Goal: Answer question/provide support: Share knowledge or assist other users

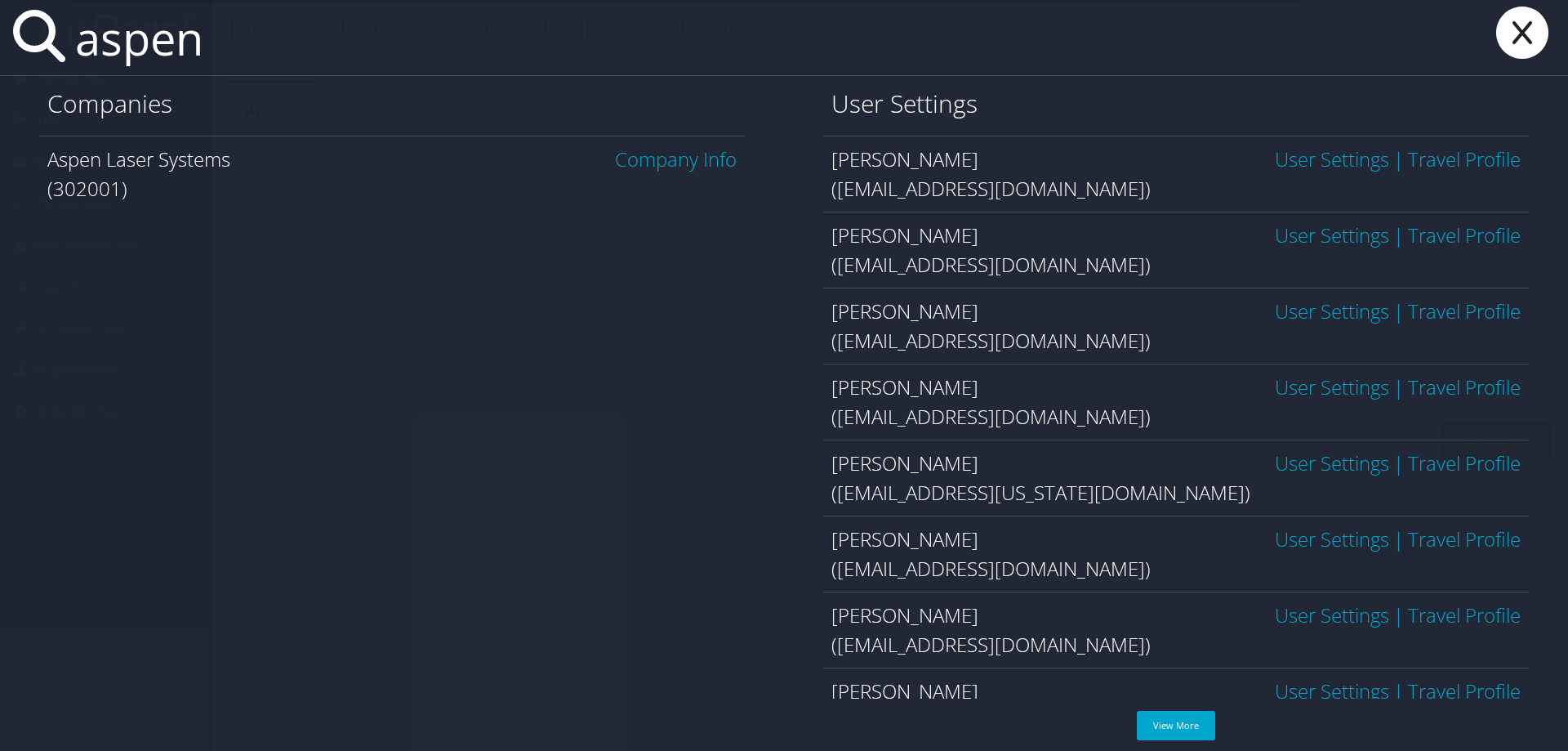
type input "aspen"
click at [647, 161] on link "Company Info" at bounding box center [676, 159] width 121 height 27
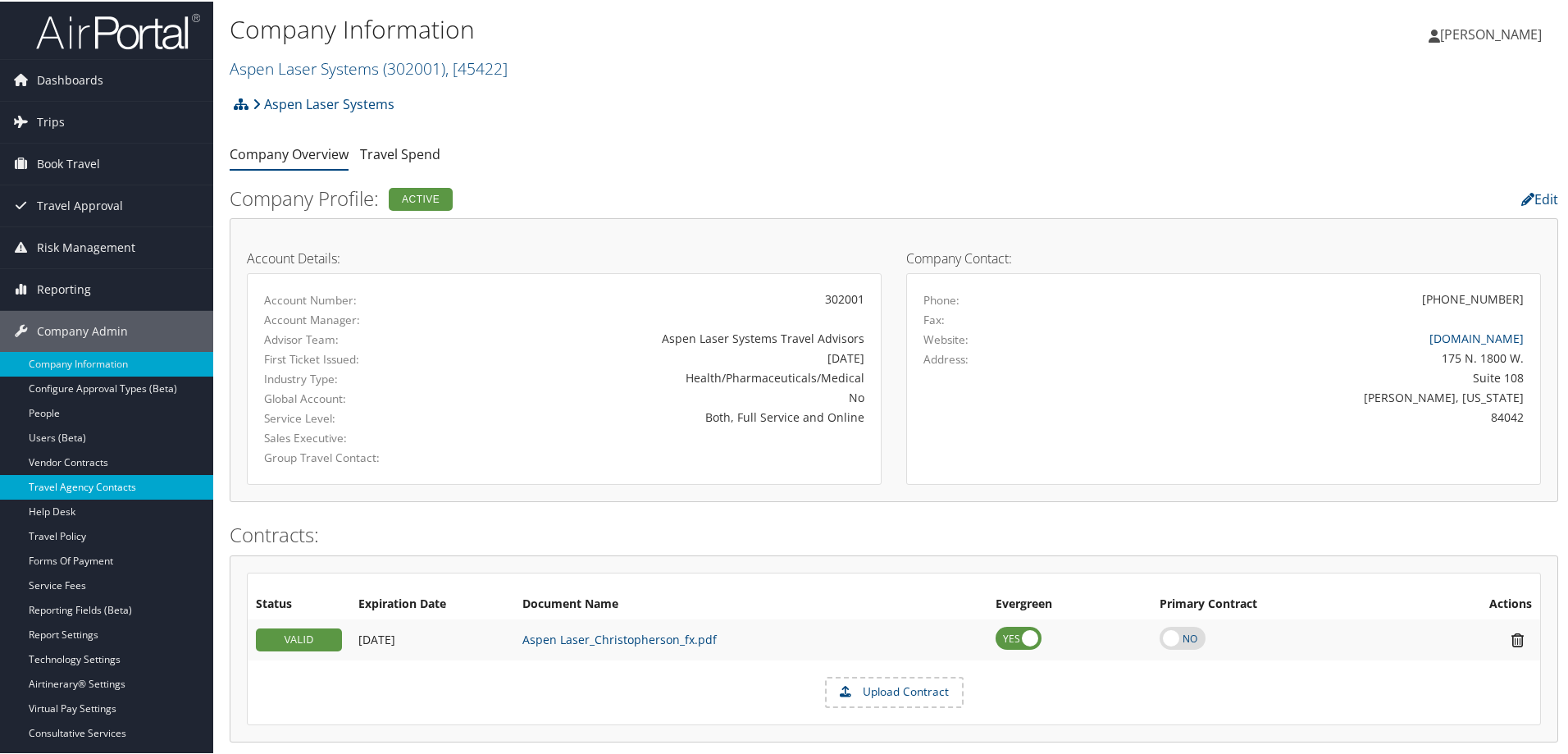
click at [103, 482] on link "Travel Agency Contacts" at bounding box center [106, 485] width 213 height 25
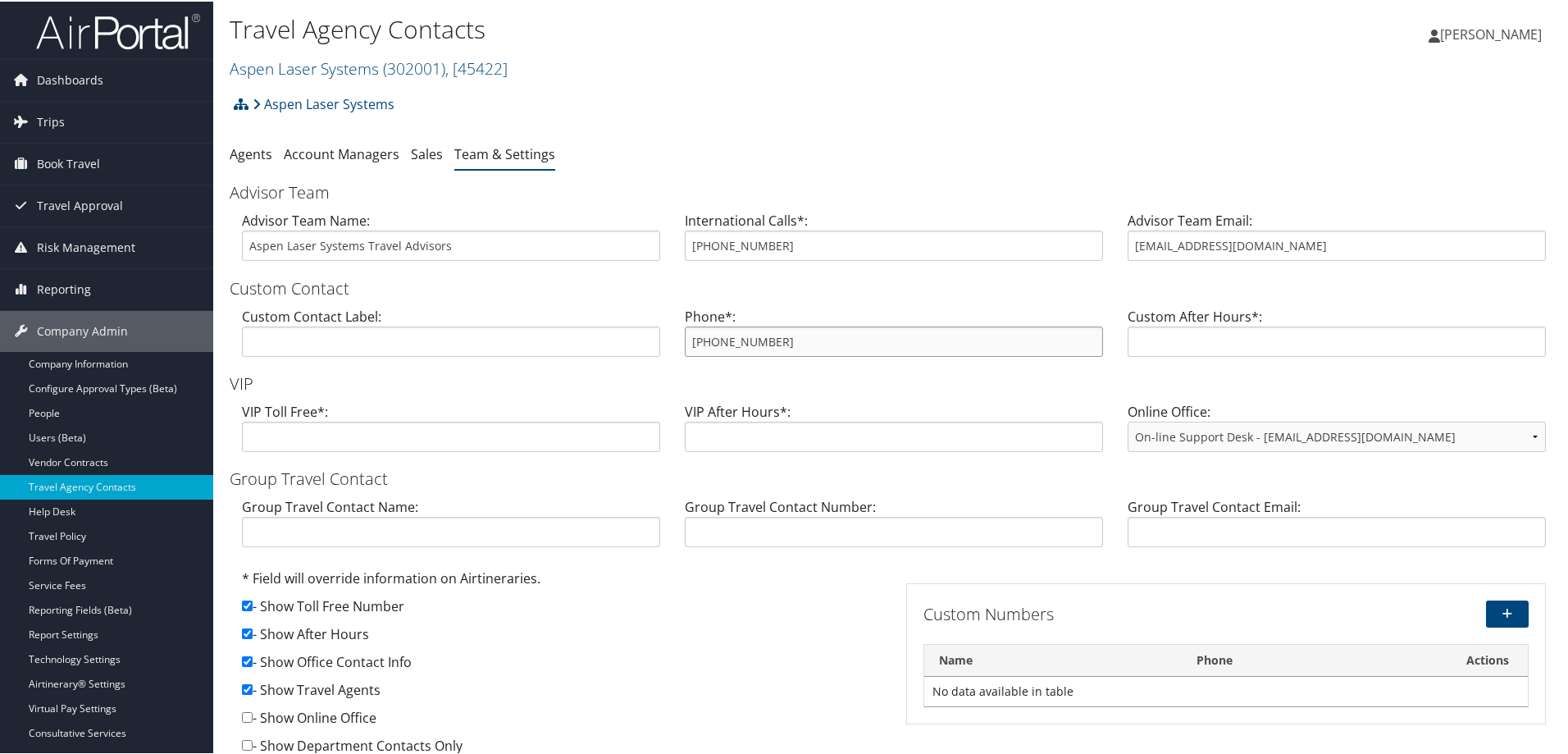
drag, startPoint x: 760, startPoint y: 344, endPoint x: 670, endPoint y: 333, distance: 90.7
click at [672, 333] on div "Phone*: 800-524-4736" at bounding box center [894, 336] width 442 height 63
drag, startPoint x: 1283, startPoint y: 245, endPoint x: 1091, endPoint y: 258, distance: 192.4
click at [1091, 258] on div "Advisor Team Name: Aspen Laser Systems Travel Advisors International Calls*: 80…" at bounding box center [894, 241] width 1328 height 63
click at [931, 87] on div "Aspen Laser Systems Account Structure Aspen Laser Systems (302001) ACTIVE Creat…" at bounding box center [894, 108] width 1328 height 44
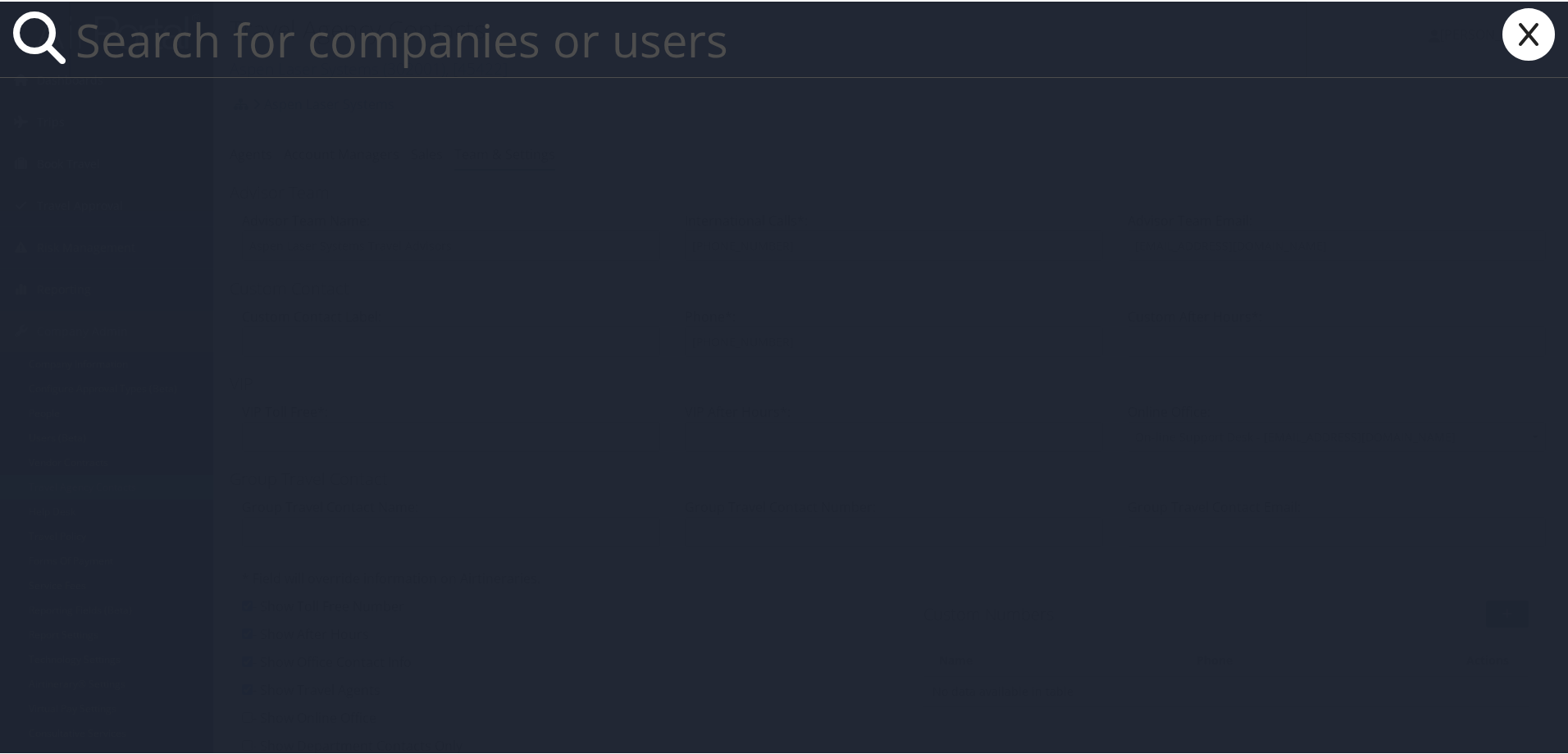
paste input "shah.s2000@gmail.com"
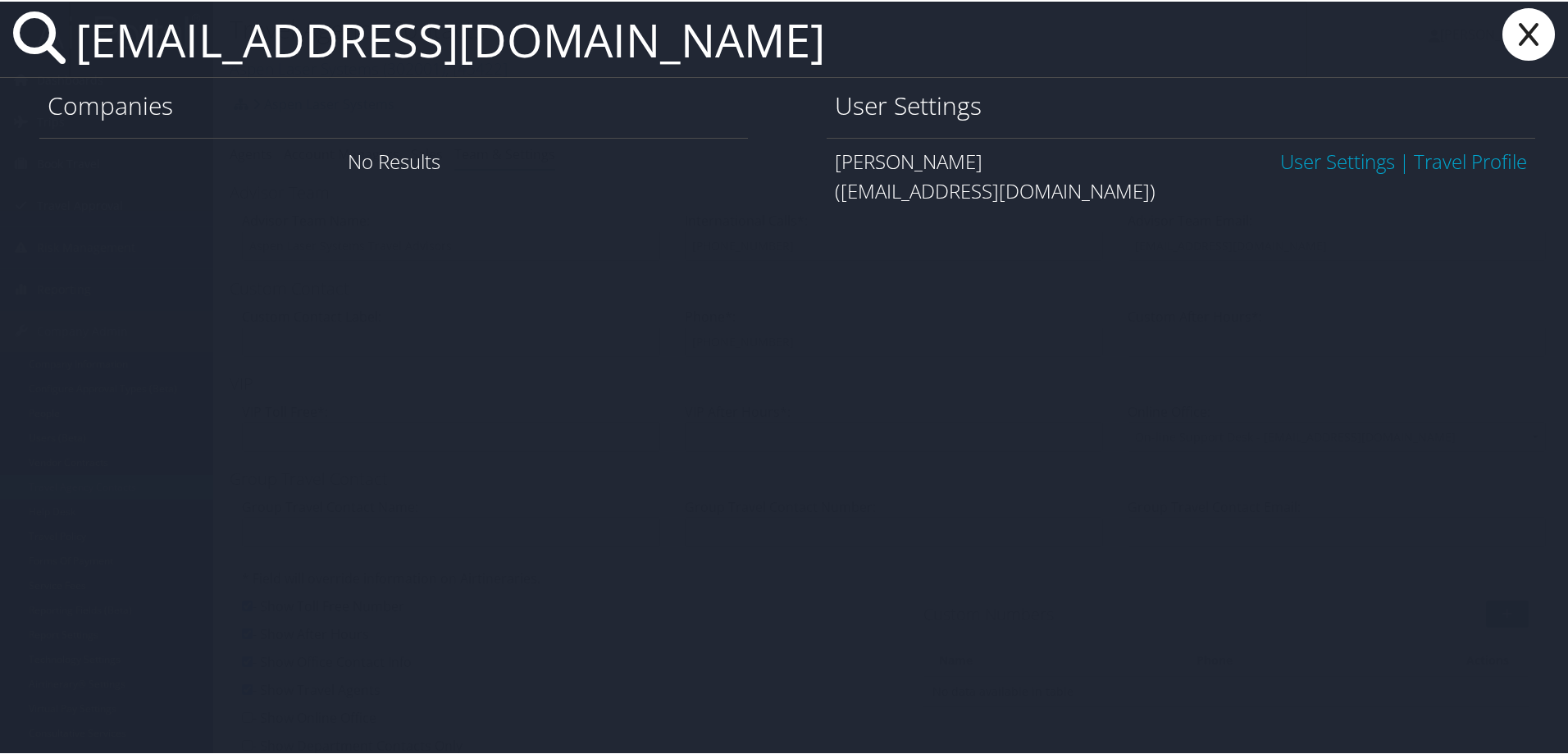
type input "shah.s2000@gmail.com"
click at [1332, 160] on link "User Settings" at bounding box center [1337, 159] width 115 height 28
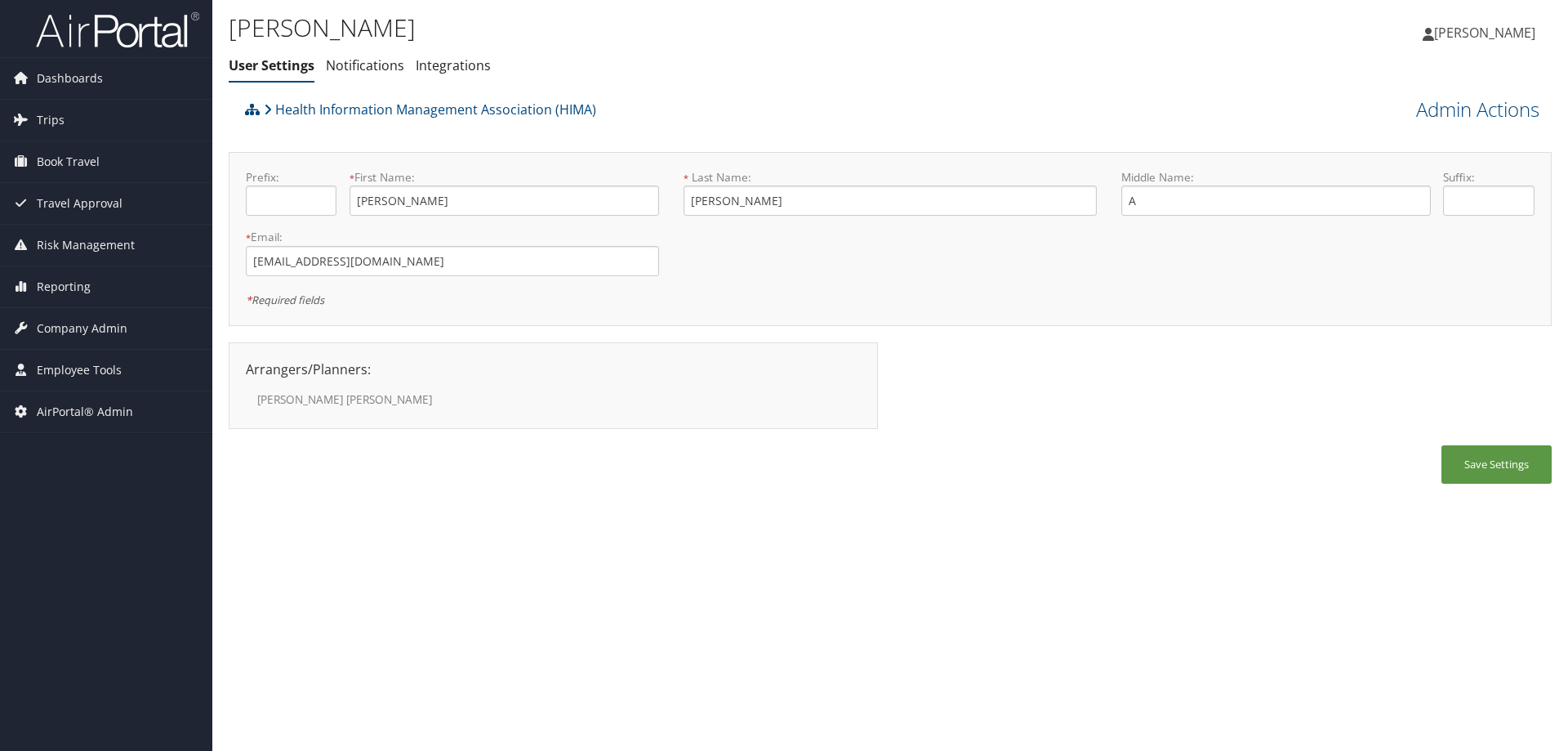
click at [771, 139] on div "Health Information Management Association (HIMA) Admin Actions View Profile Res…" at bounding box center [890, 296] width 1323 height 406
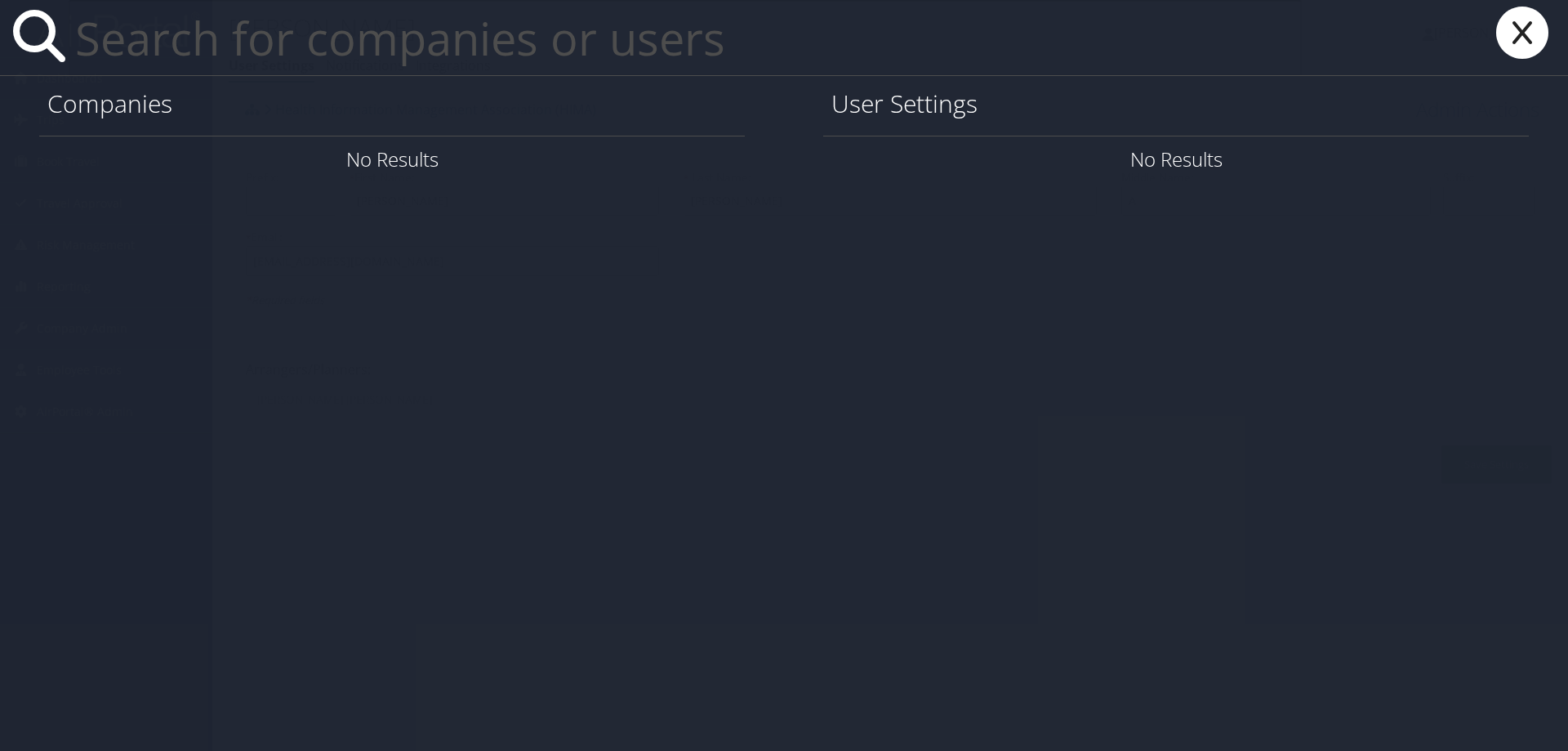
paste input "Virginia Evans"
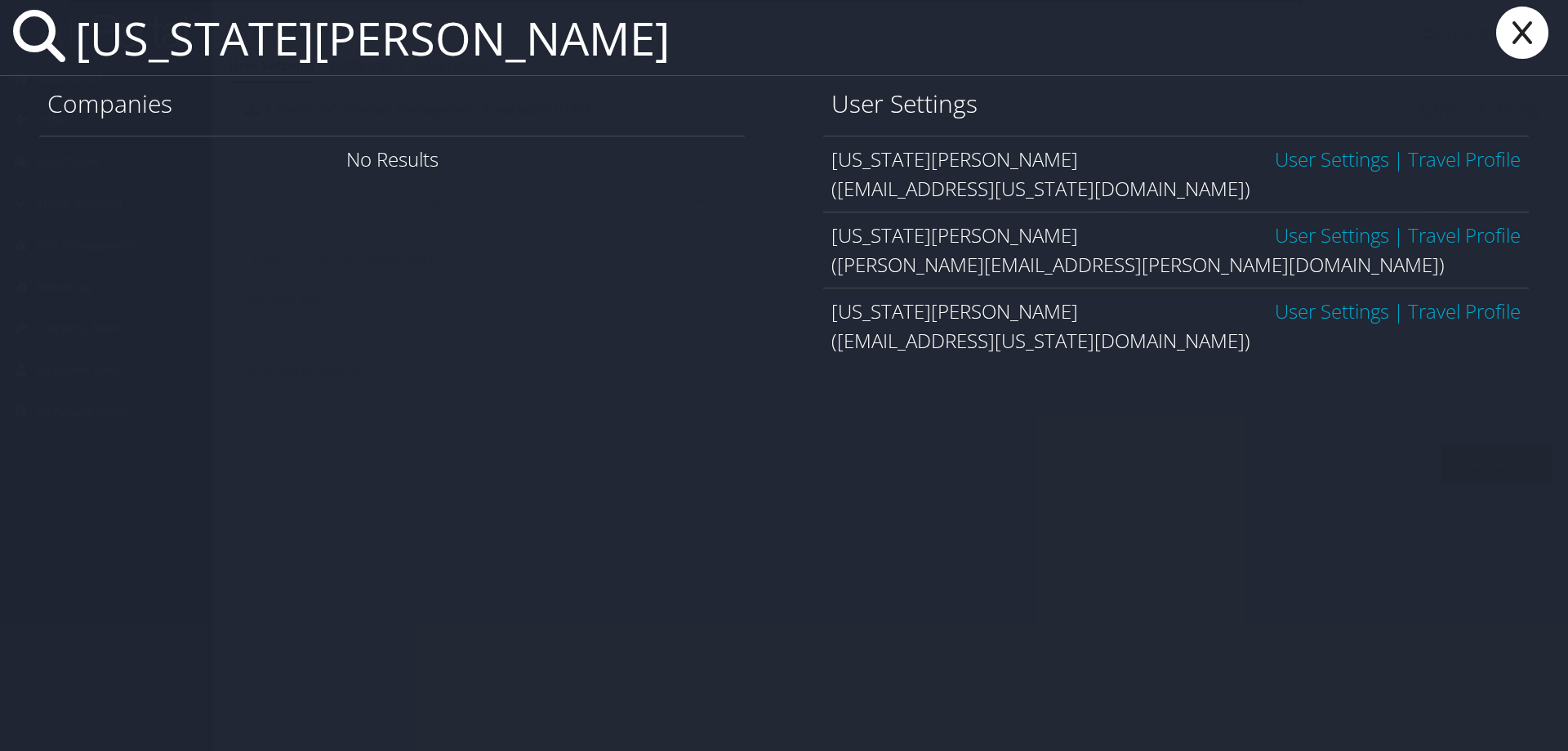
type input "Virginia Evans"
click at [1325, 229] on link "User Settings" at bounding box center [1332, 235] width 115 height 27
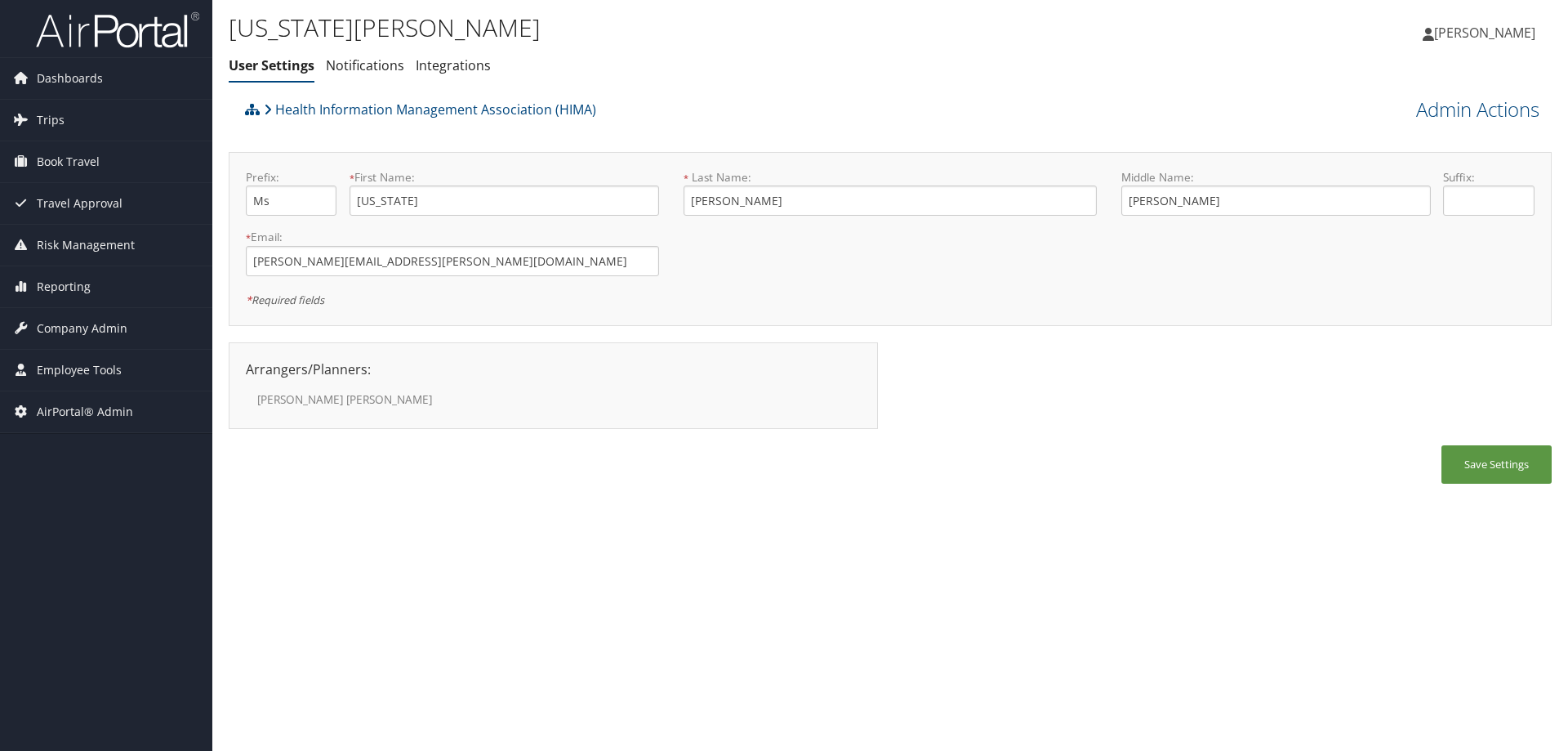
click at [496, 67] on ul "User Settings Notifications Integrations" at bounding box center [670, 67] width 882 height 29
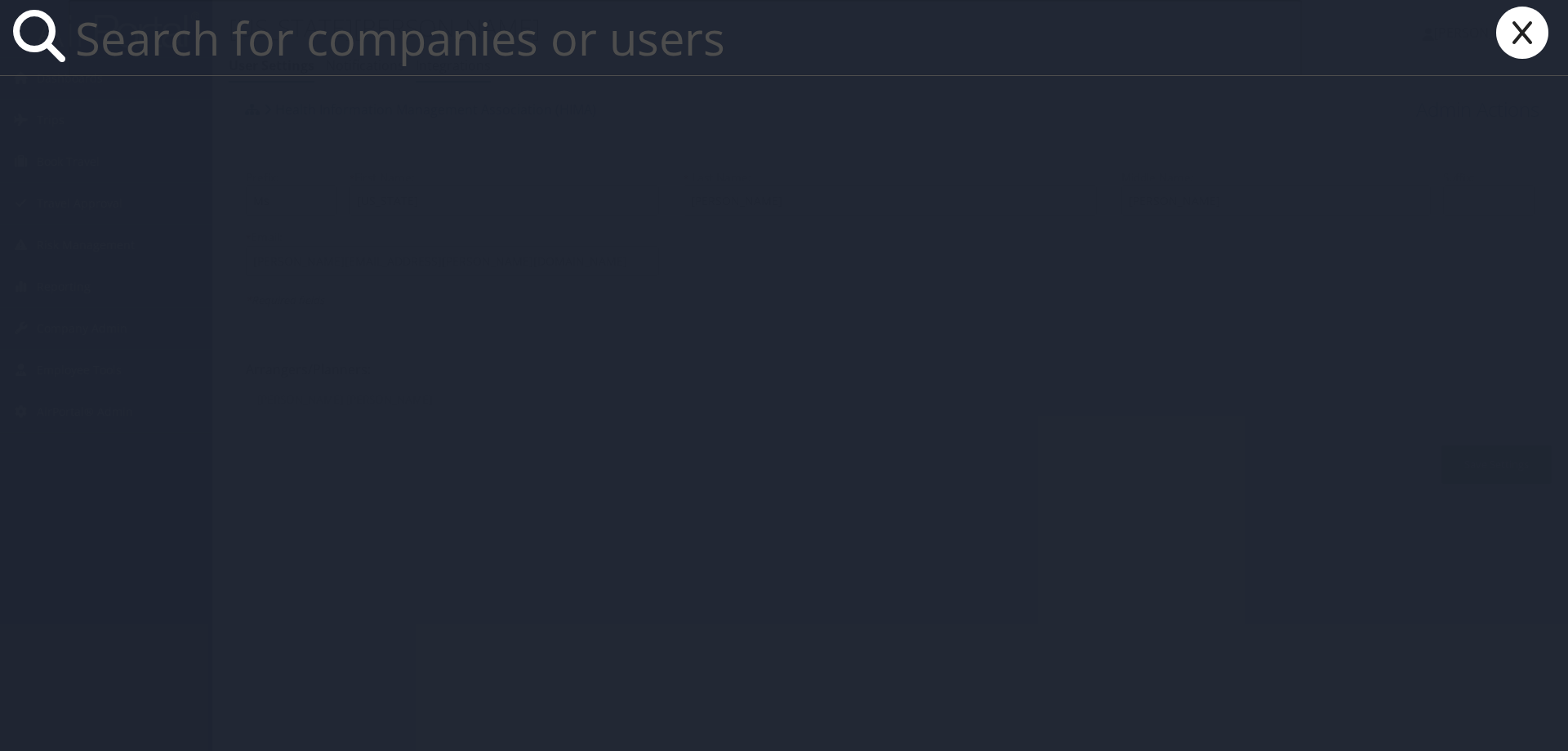
paste input "[EMAIL_ADDRESS][DOMAIN_NAME]"
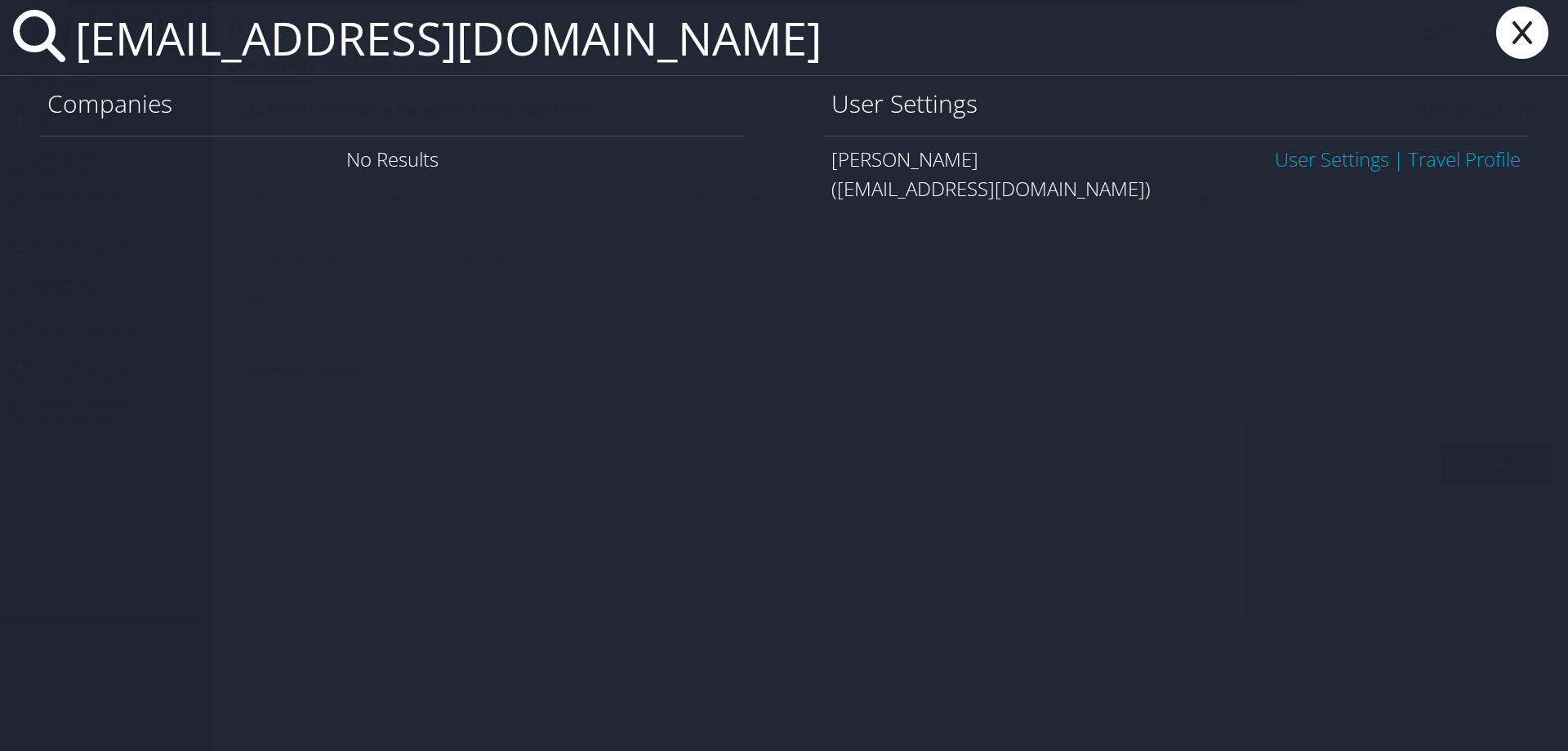
type input "shah.s2000@gmail.com"
click at [1305, 151] on link "User Settings" at bounding box center [1332, 159] width 115 height 27
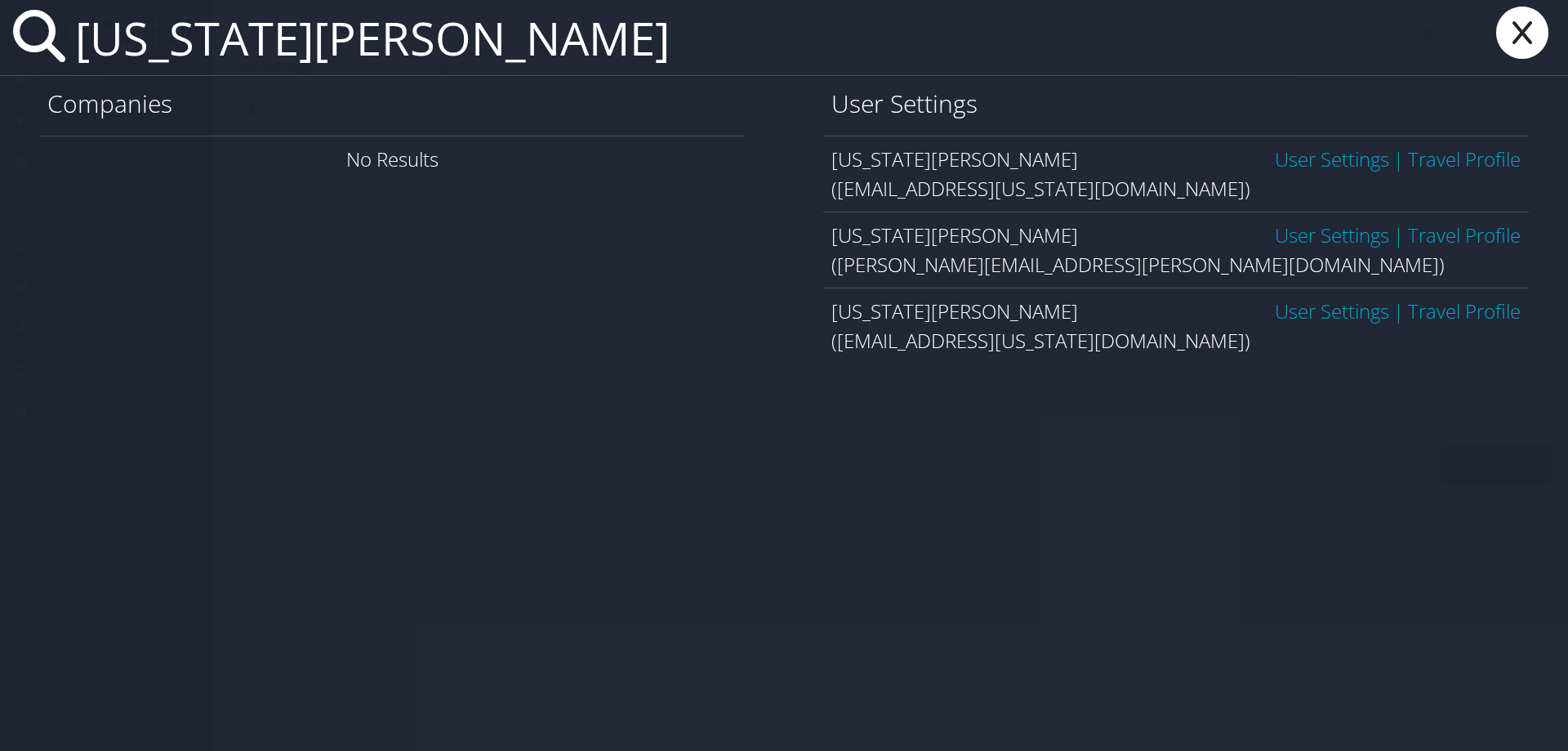
type input "virginia evans"
click at [1311, 233] on link "User Settings" at bounding box center [1332, 235] width 115 height 27
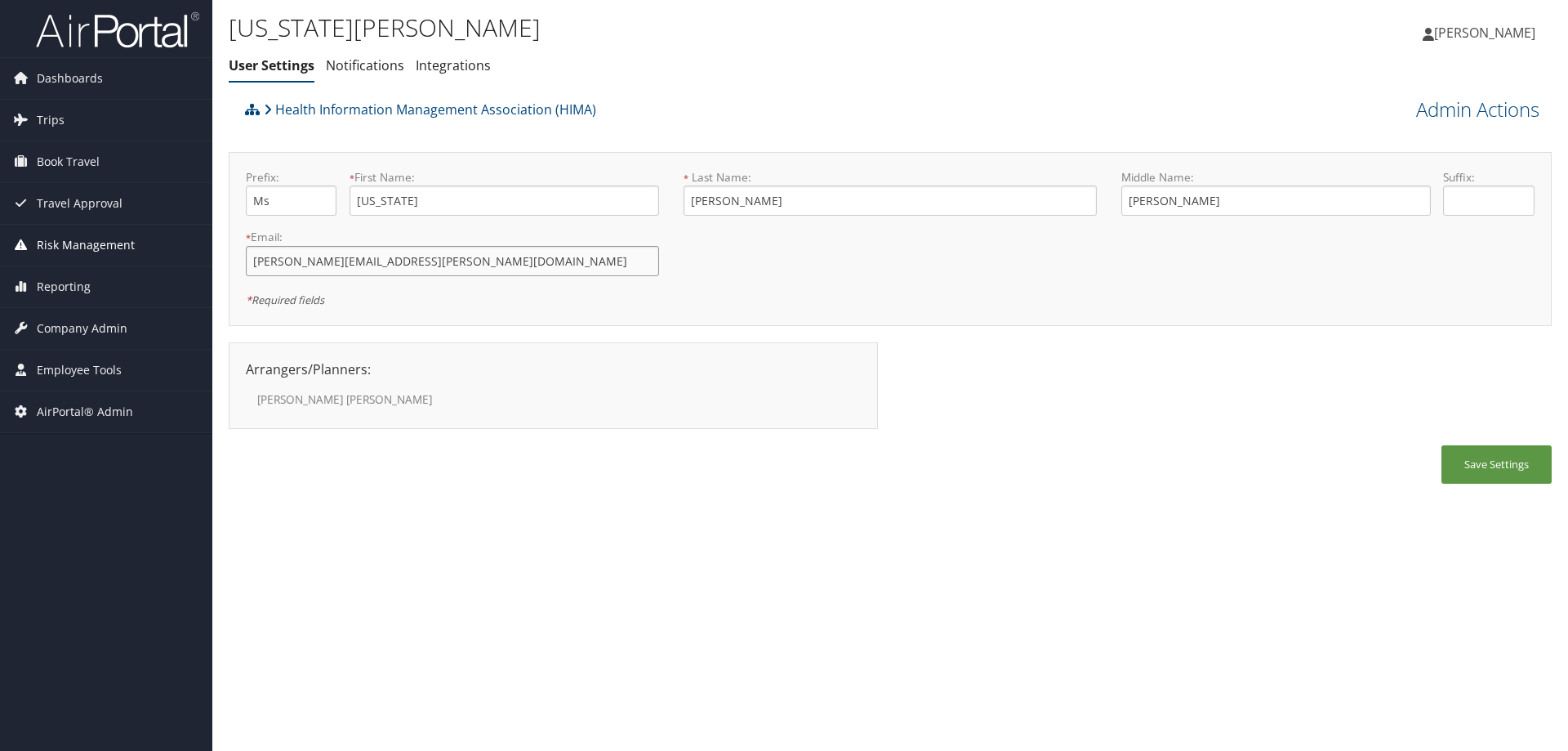
drag, startPoint x: 462, startPoint y: 266, endPoint x: 183, endPoint y: 258, distance: 279.1
click at [183, 258] on div "Dashboards AirPortal 360™ (Manager) AirPortal 360™ (Agent) My Travel Dashboard …" at bounding box center [784, 375] width 1568 height 751
click at [461, 260] on input "[PERSON_NAME][EMAIL_ADDRESS][PERSON_NAME][DOMAIN_NAME]" at bounding box center [452, 260] width 413 height 30
drag, startPoint x: 461, startPoint y: 260, endPoint x: 133, endPoint y: 265, distance: 328.0
click at [133, 265] on div "Dashboards AirPortal 360™ (Manager) AirPortal 360™ (Agent) My Travel Dashboard …" at bounding box center [784, 375] width 1568 height 751
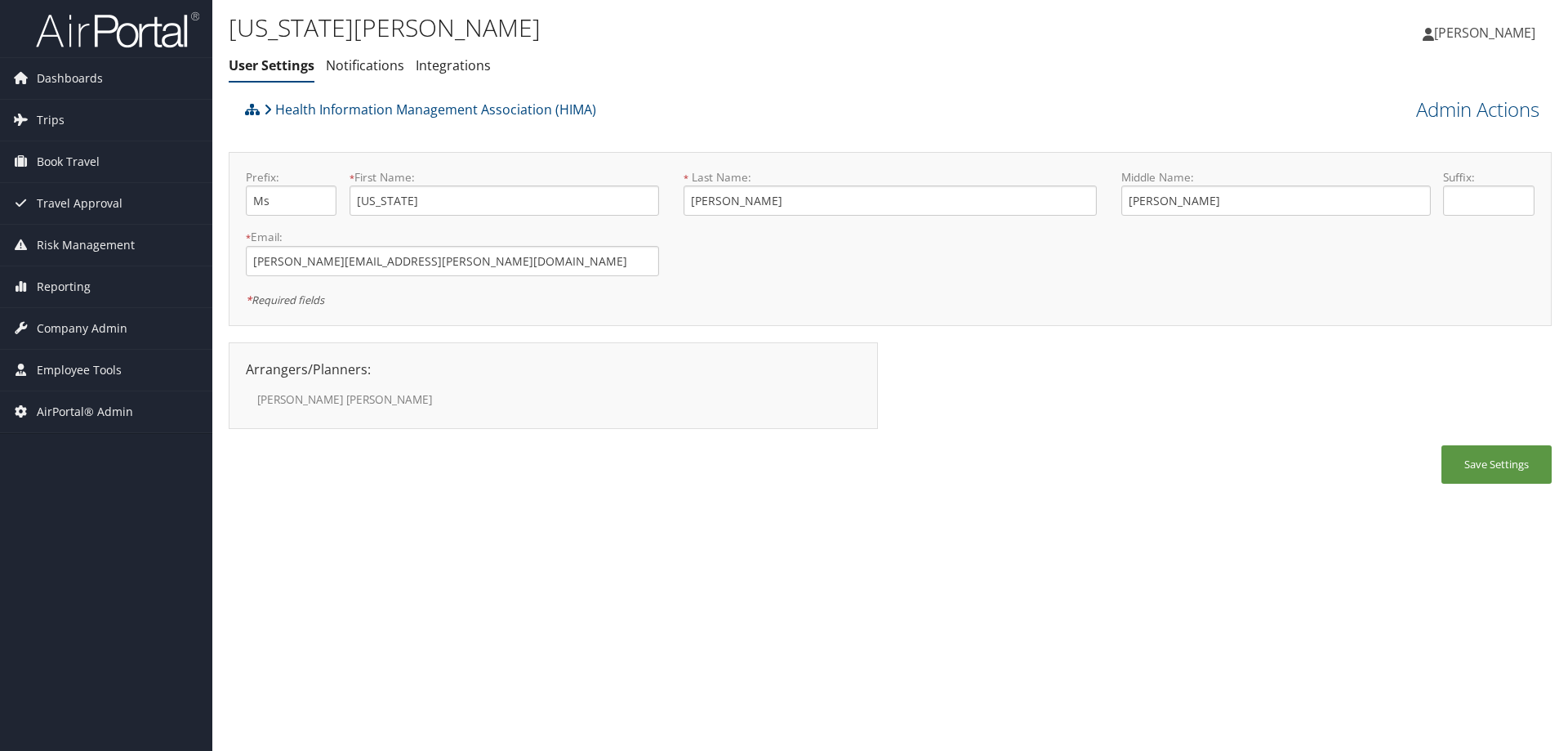
click at [778, 42] on h1 "[US_STATE][PERSON_NAME]" at bounding box center [670, 27] width 882 height 34
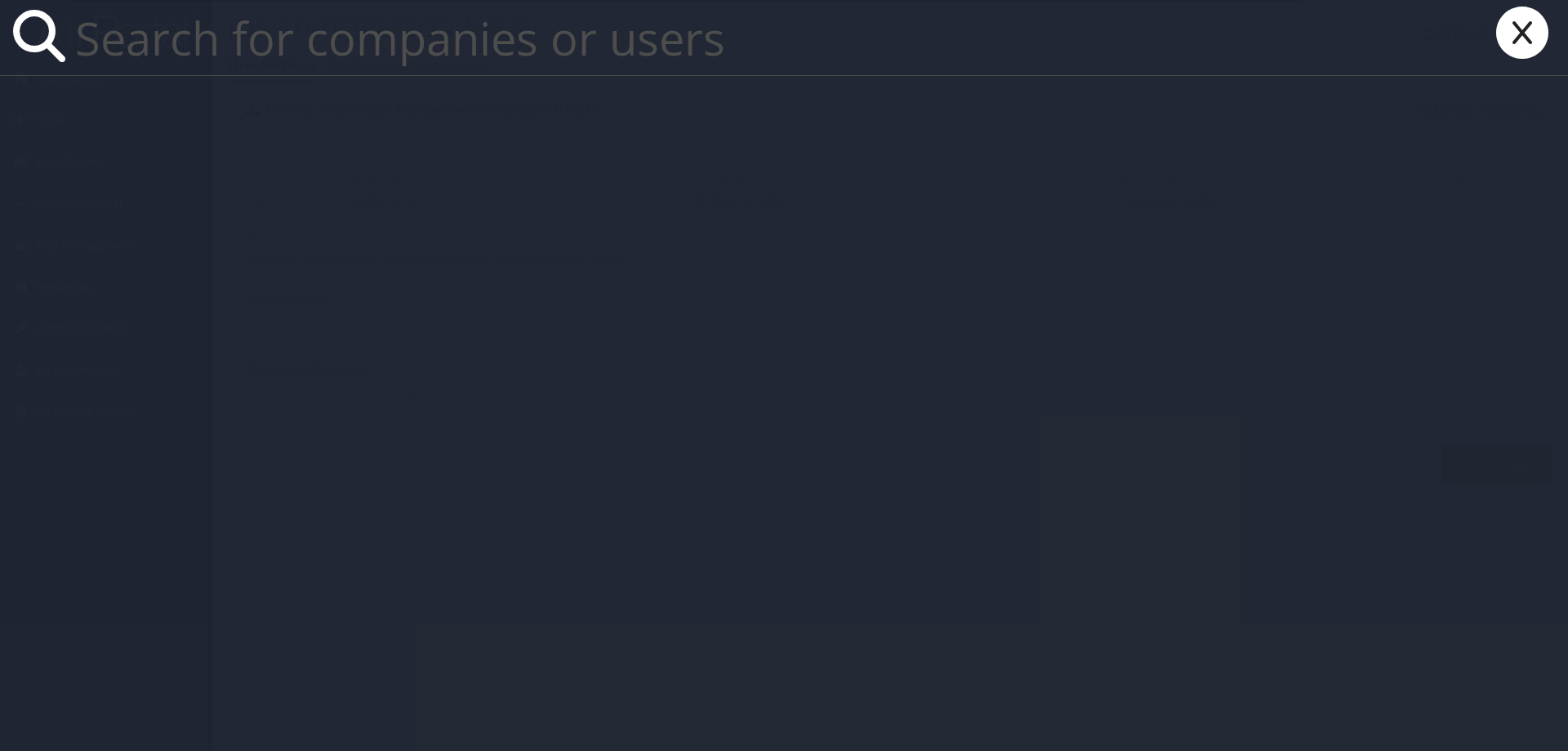
paste input "Matthew.b.williams@nucor.com"
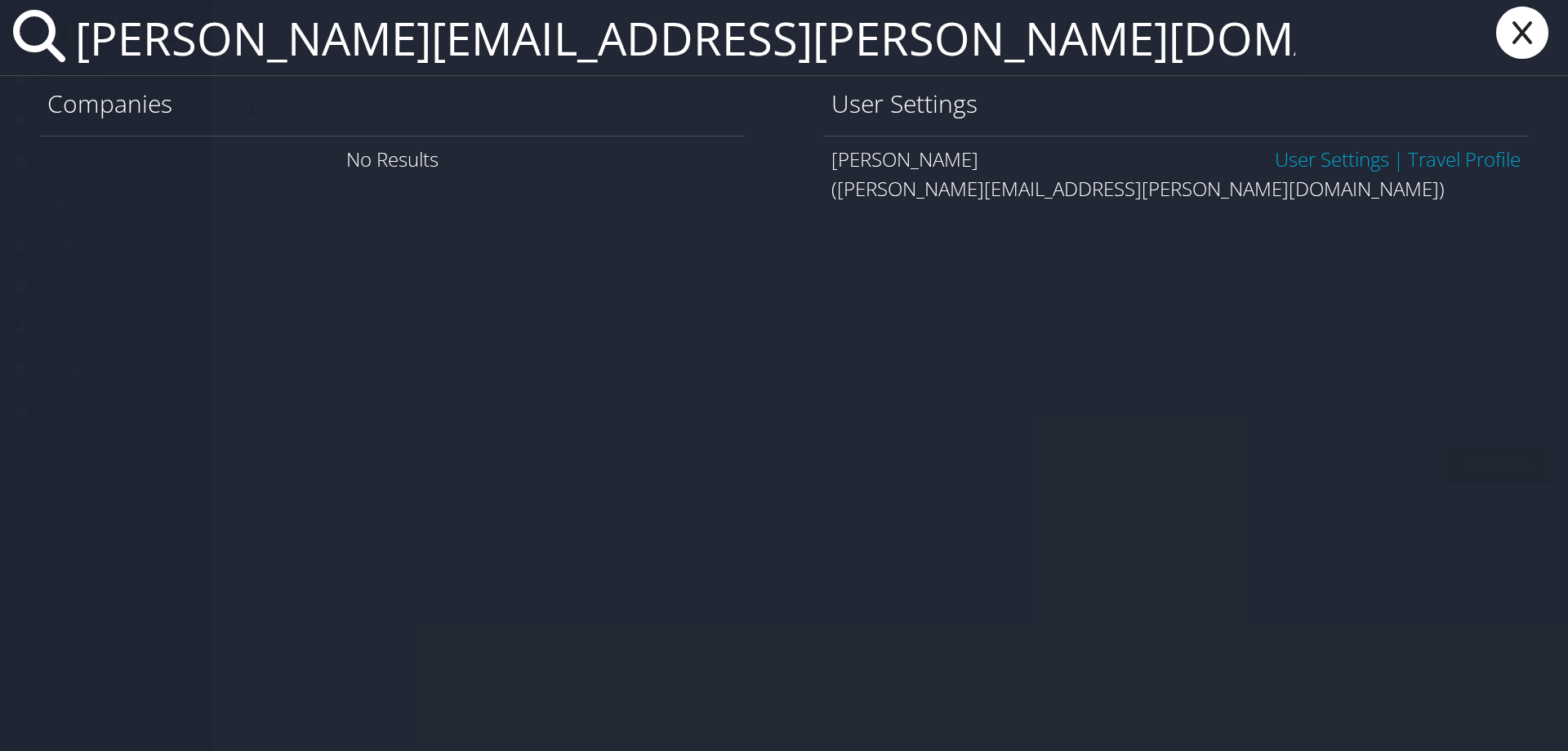
type input "Matthew.b.williams@nucor.com"
click at [1278, 162] on link "User Settings" at bounding box center [1332, 159] width 115 height 27
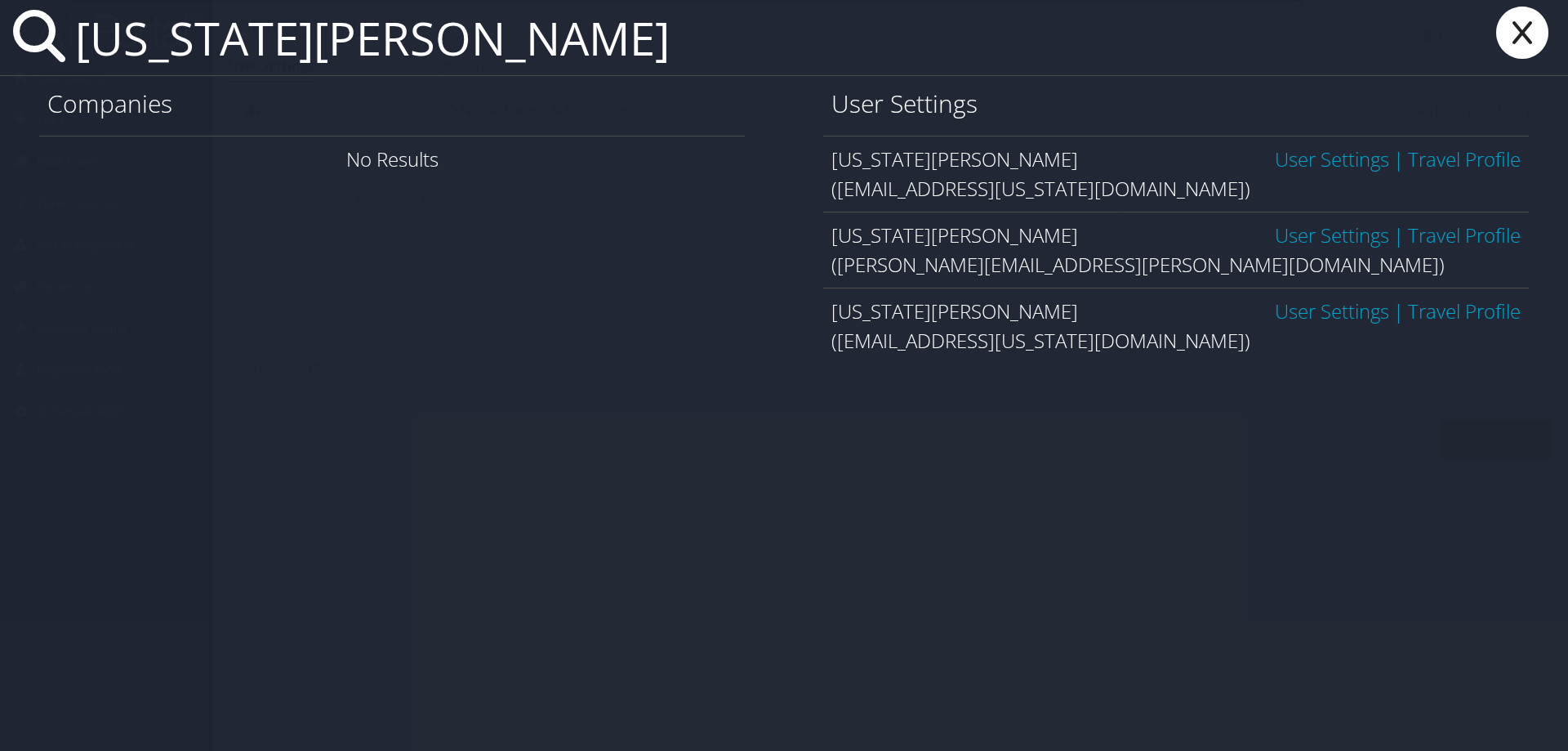
type input "virginia evans"
click at [1333, 234] on link "User Settings" at bounding box center [1332, 235] width 115 height 27
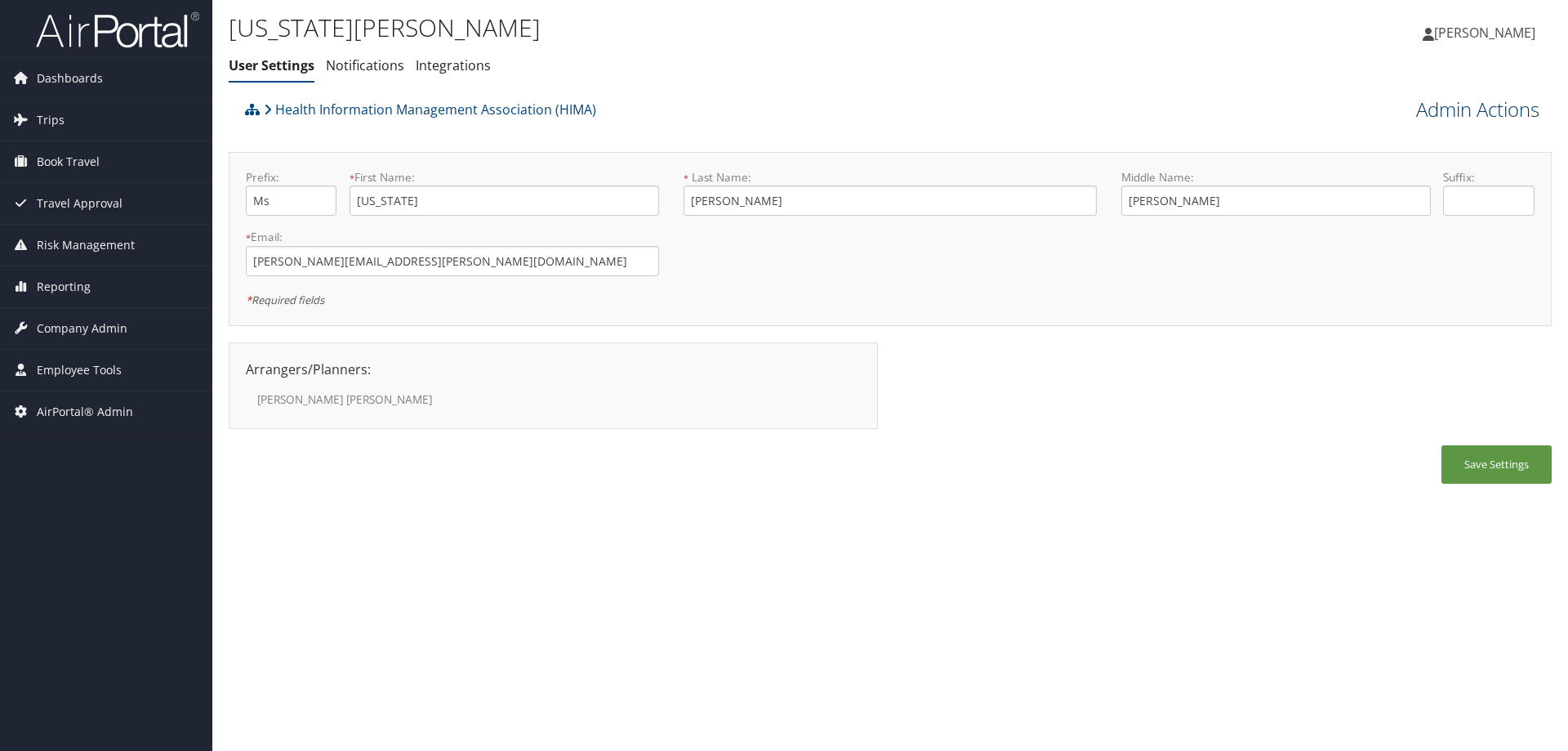
click at [1426, 110] on link "Admin Actions" at bounding box center [1478, 110] width 123 height 27
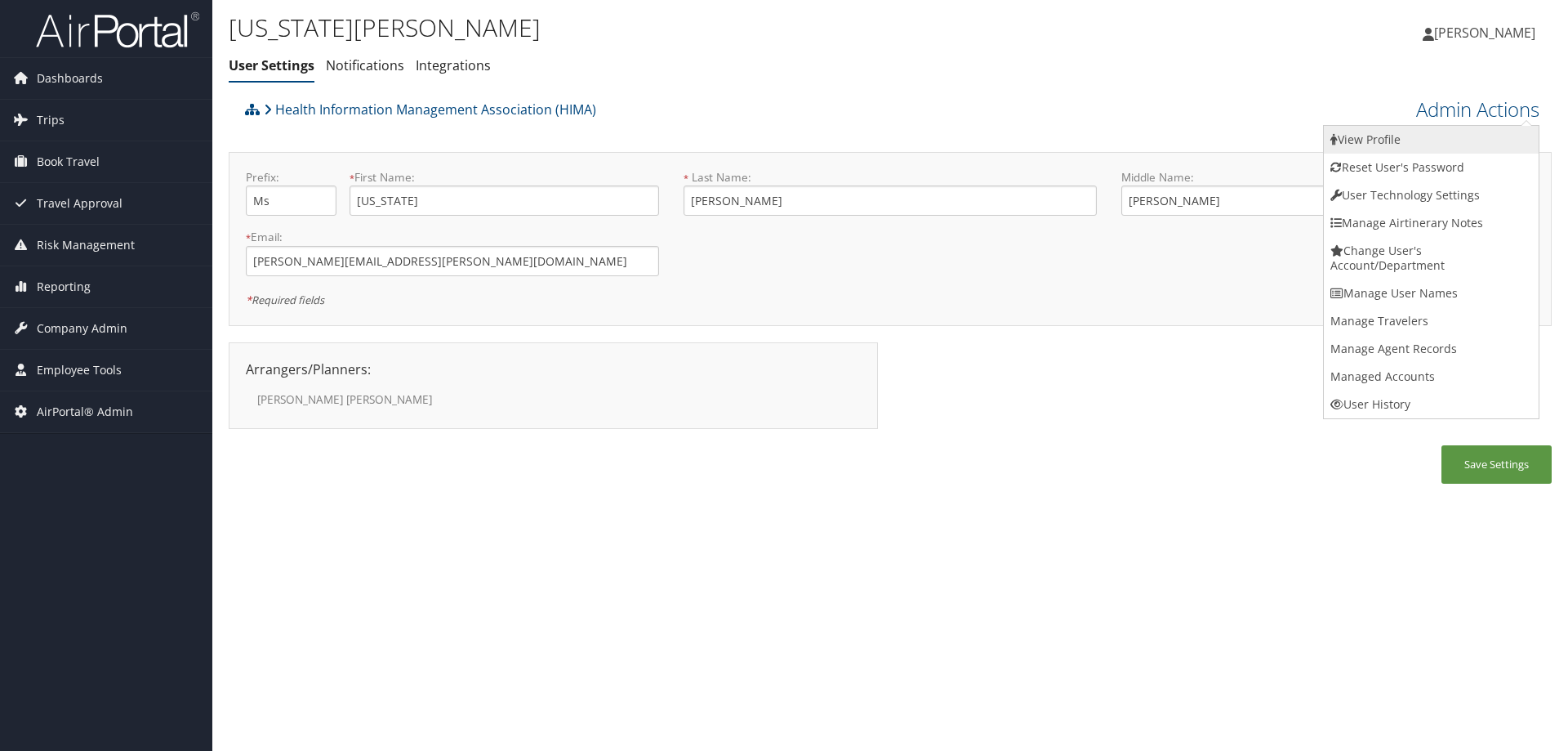
click at [1374, 141] on link "View Profile" at bounding box center [1431, 139] width 214 height 27
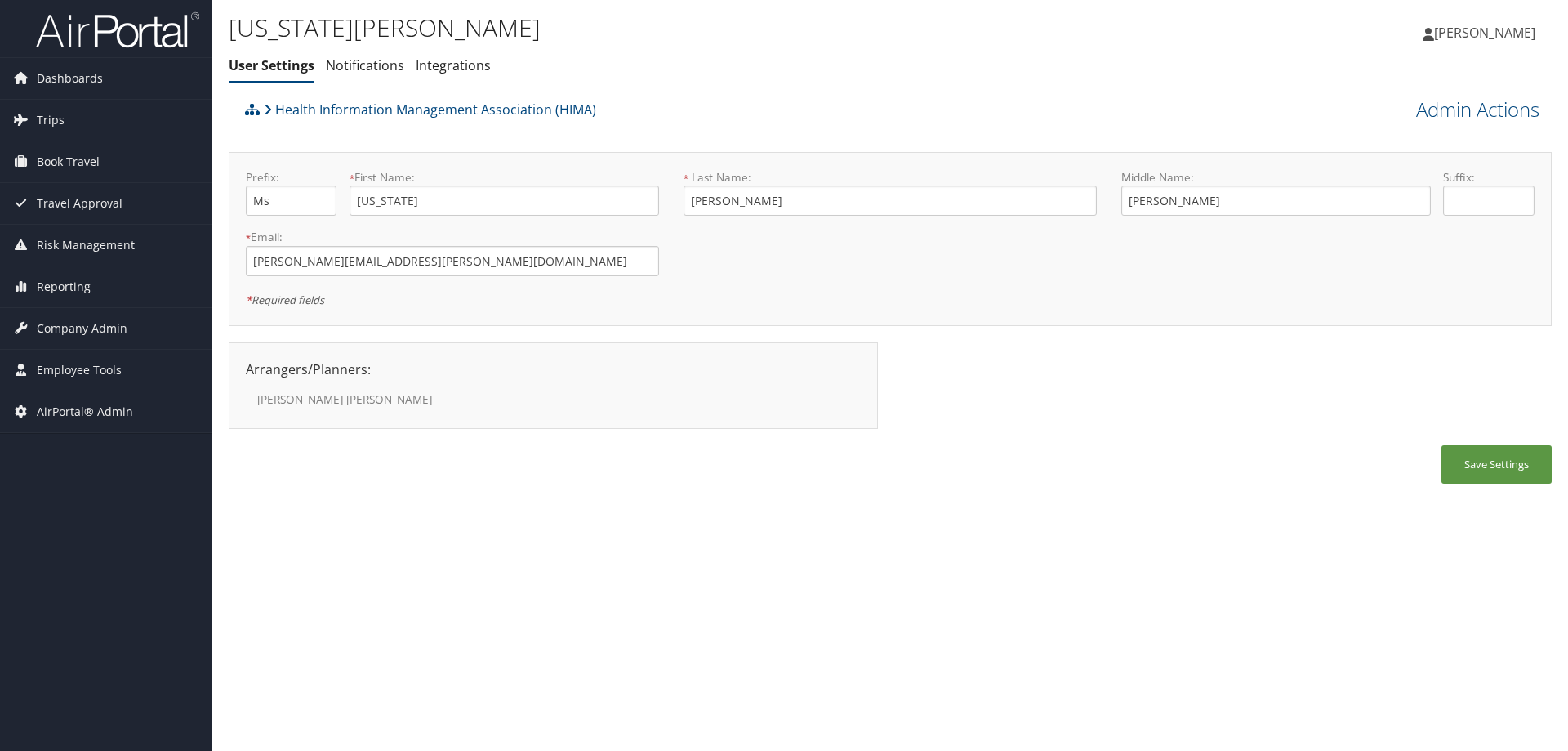
click at [509, 43] on h1 "[US_STATE][PERSON_NAME]" at bounding box center [670, 27] width 882 height 34
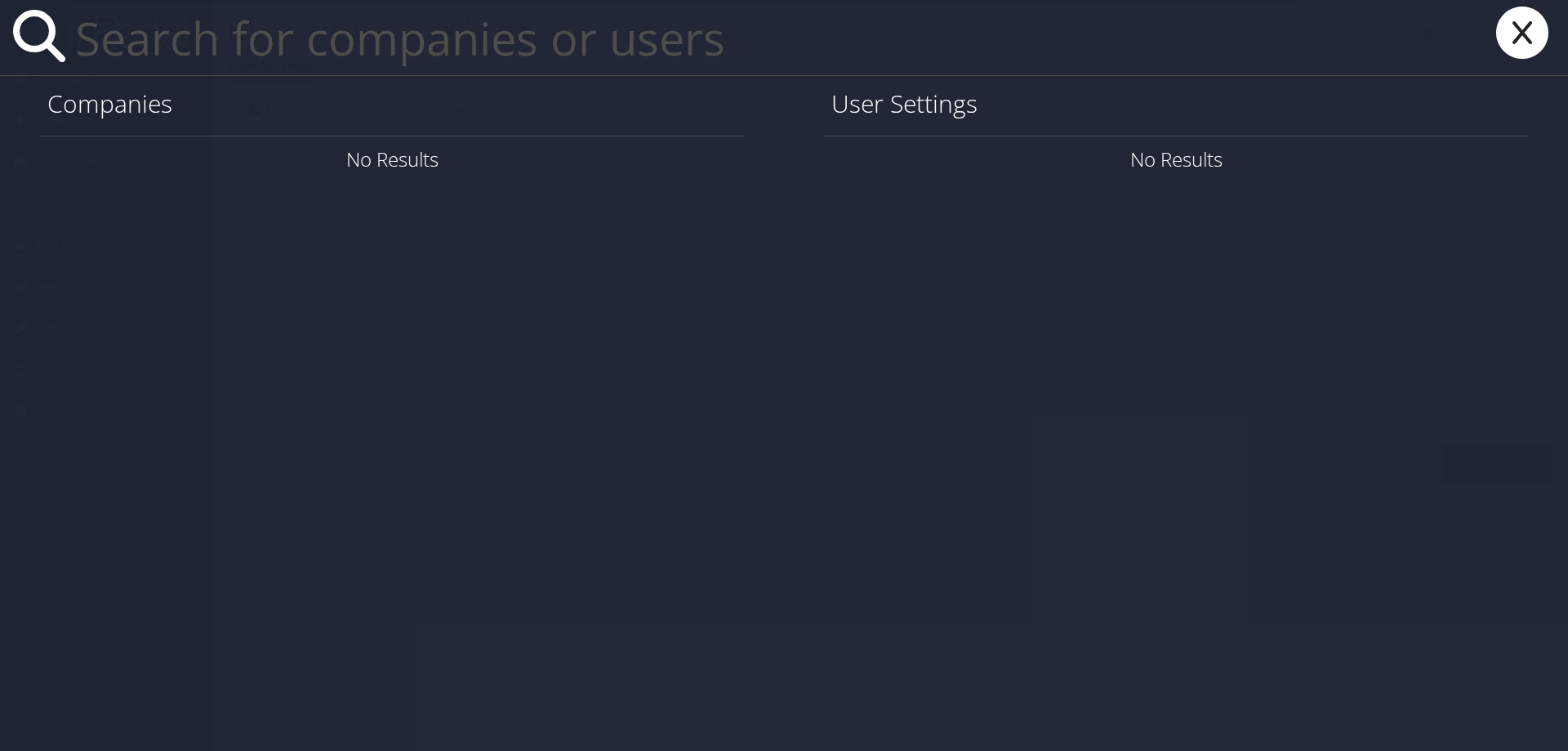
paste input "[PERSON_NAME][EMAIL_ADDRESS][PERSON_NAME][DOMAIN_NAME]"
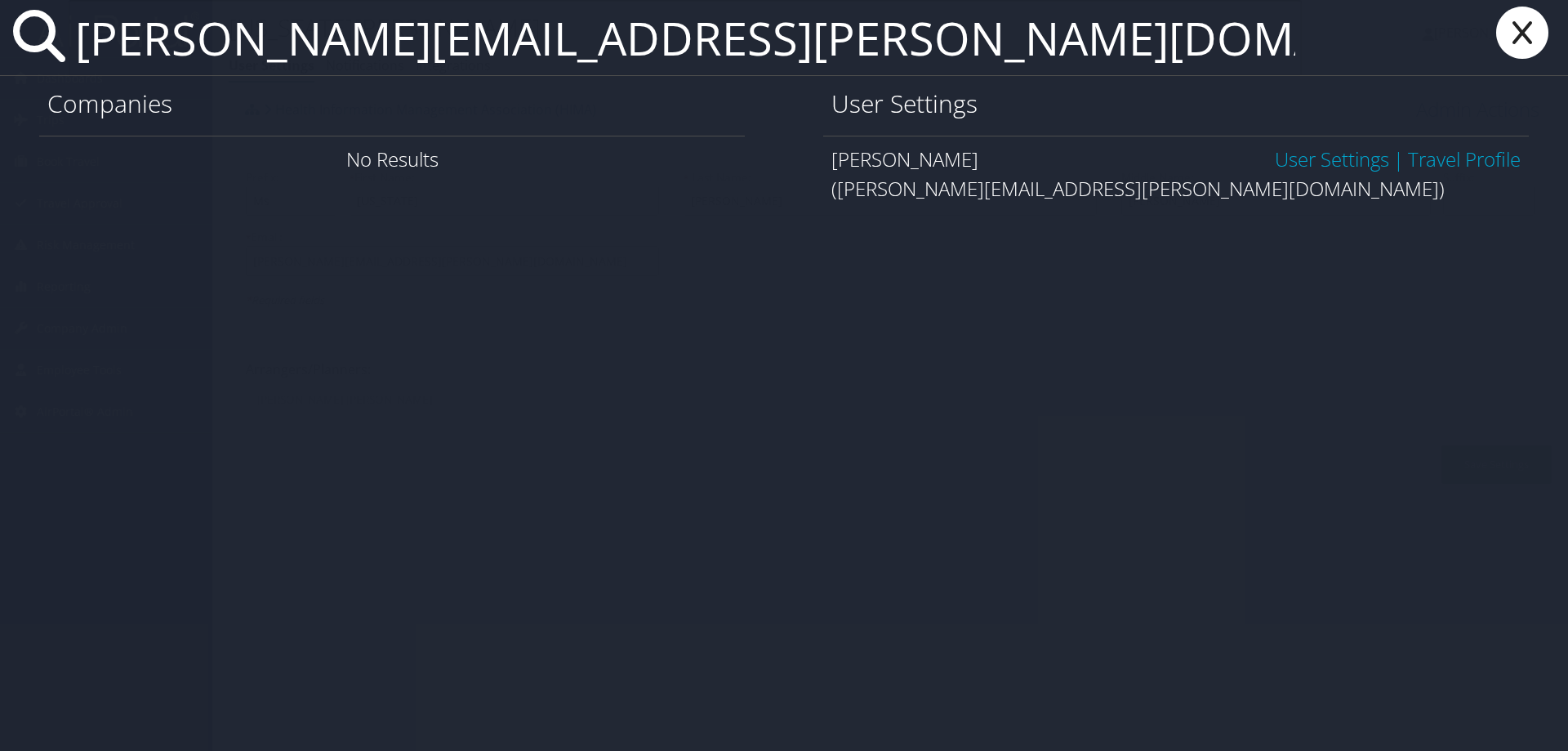
type input "[PERSON_NAME][EMAIL_ADDRESS][PERSON_NAME][DOMAIN_NAME]"
click at [1342, 162] on link "User Settings" at bounding box center [1332, 159] width 115 height 27
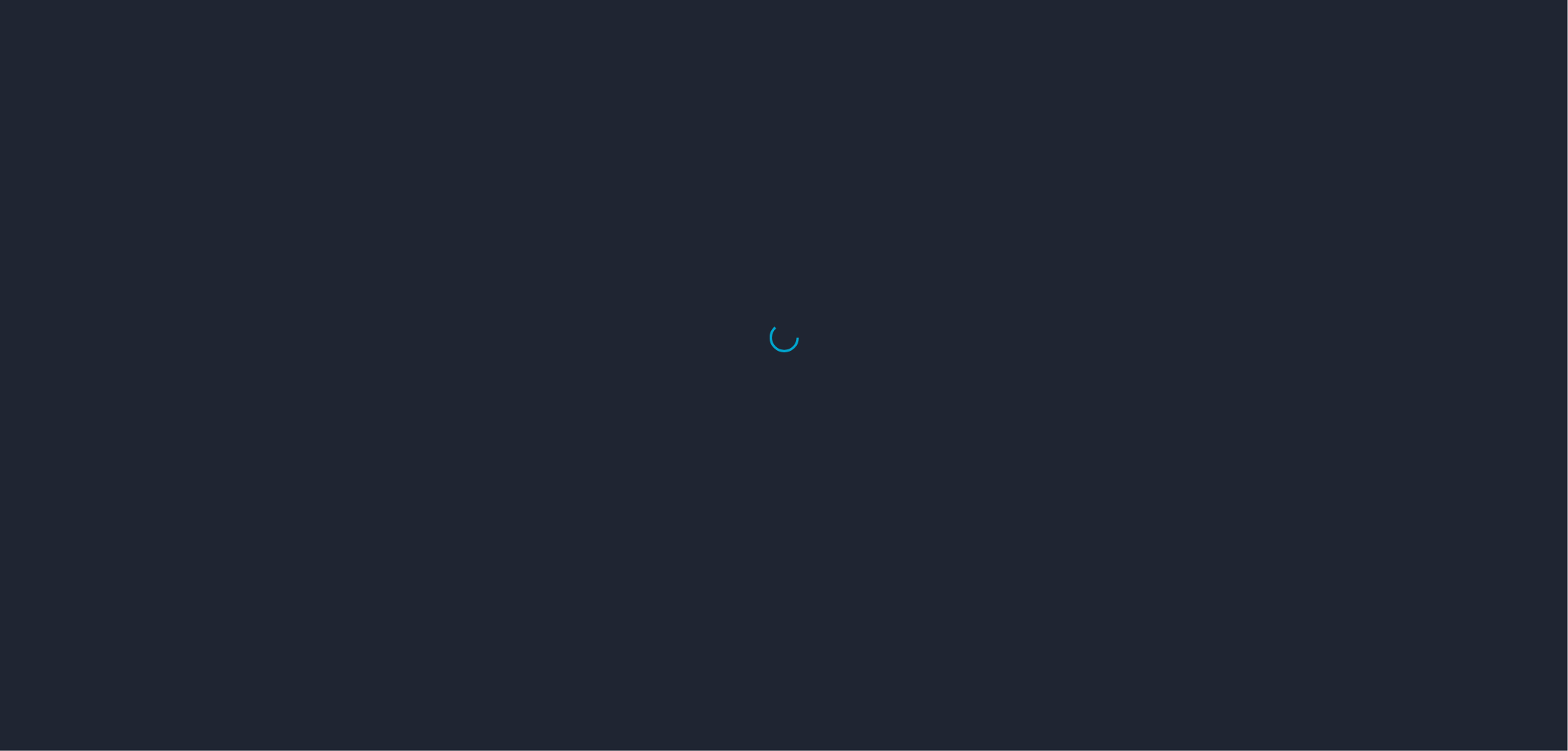
select select "US"
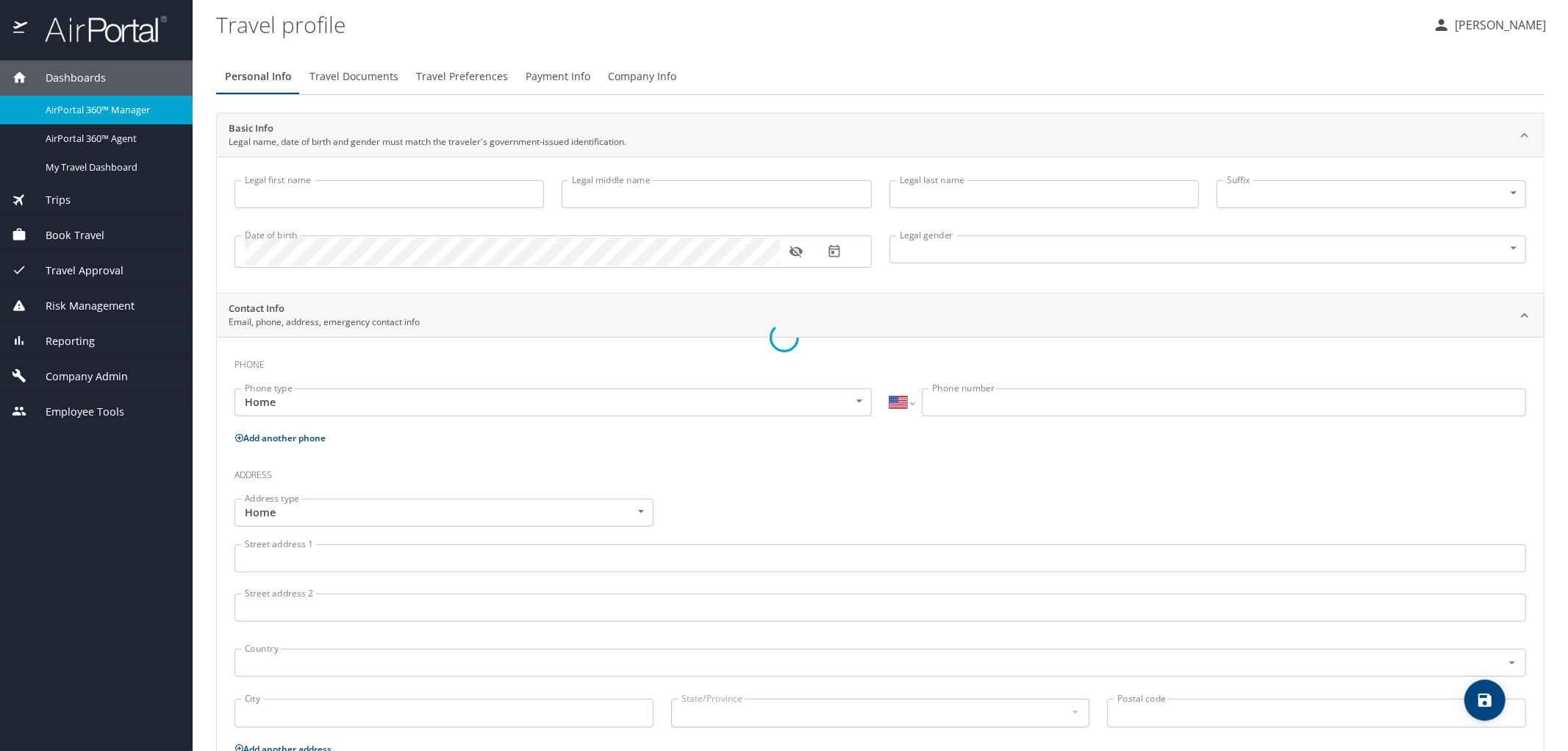
type input "Virginia"
type input "Elizabeth"
type input "Evans"
type input "Undisclosed"
select select "US"
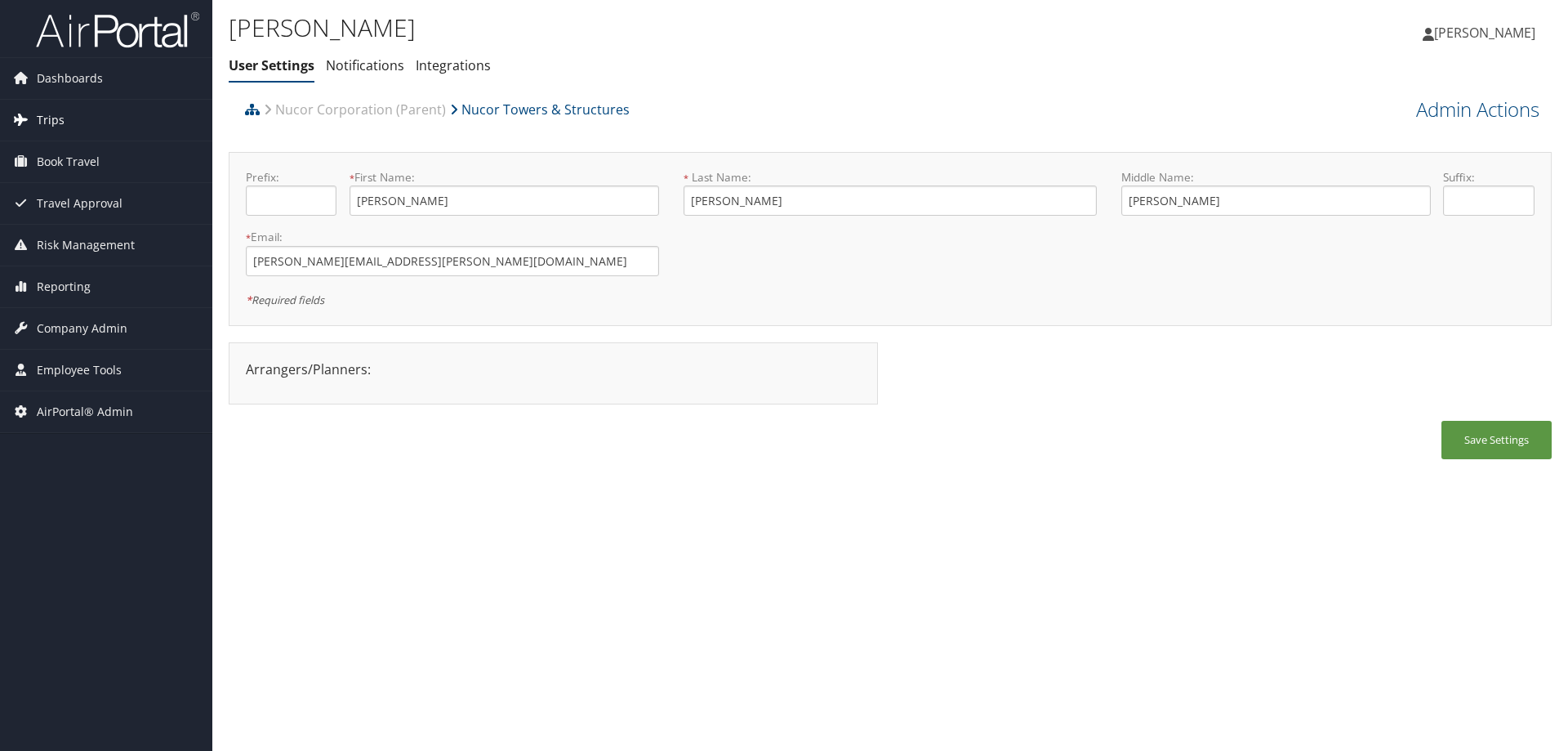
click at [57, 117] on span "Trips" at bounding box center [51, 120] width 27 height 41
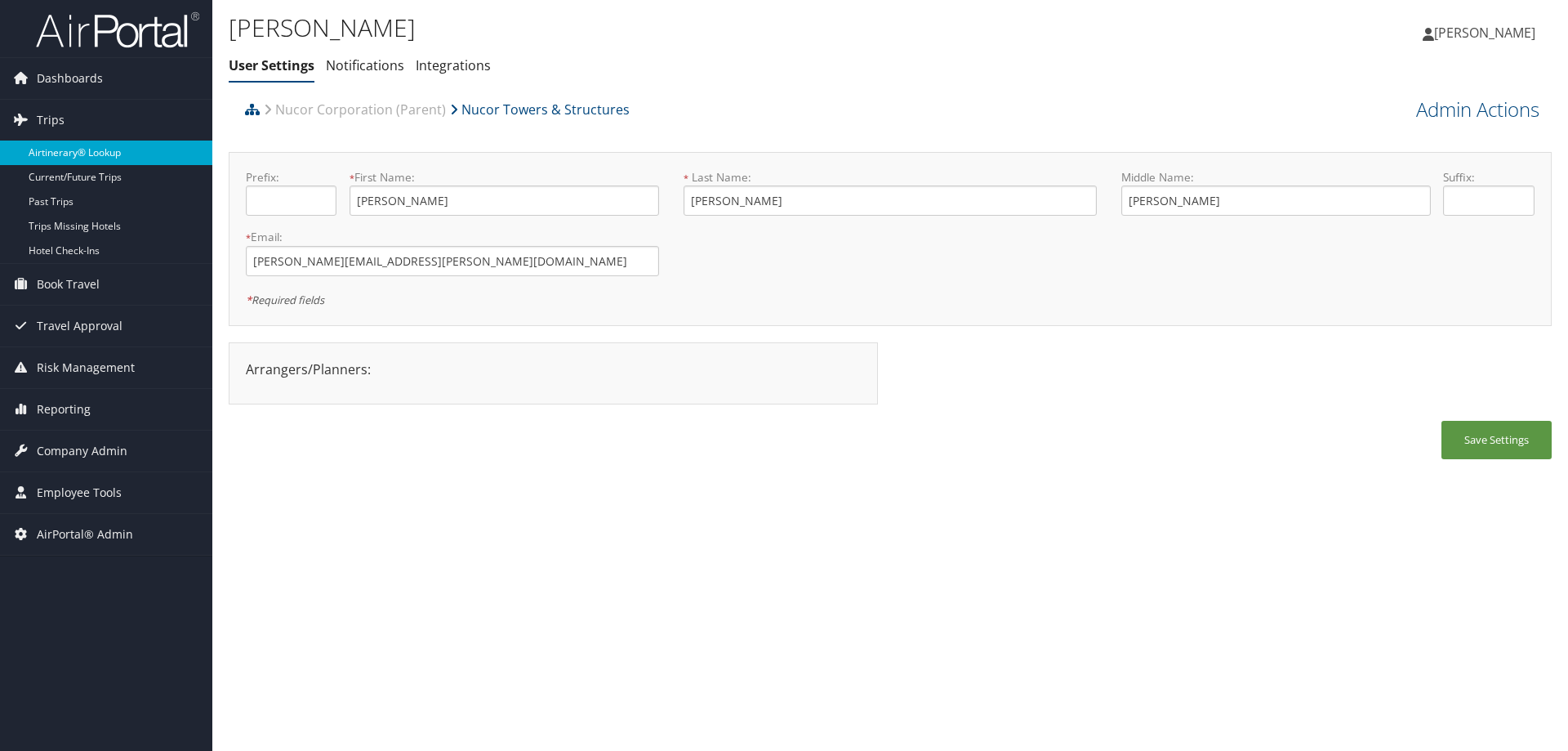
click at [57, 150] on link "Airtinerary® Lookup" at bounding box center [106, 152] width 213 height 24
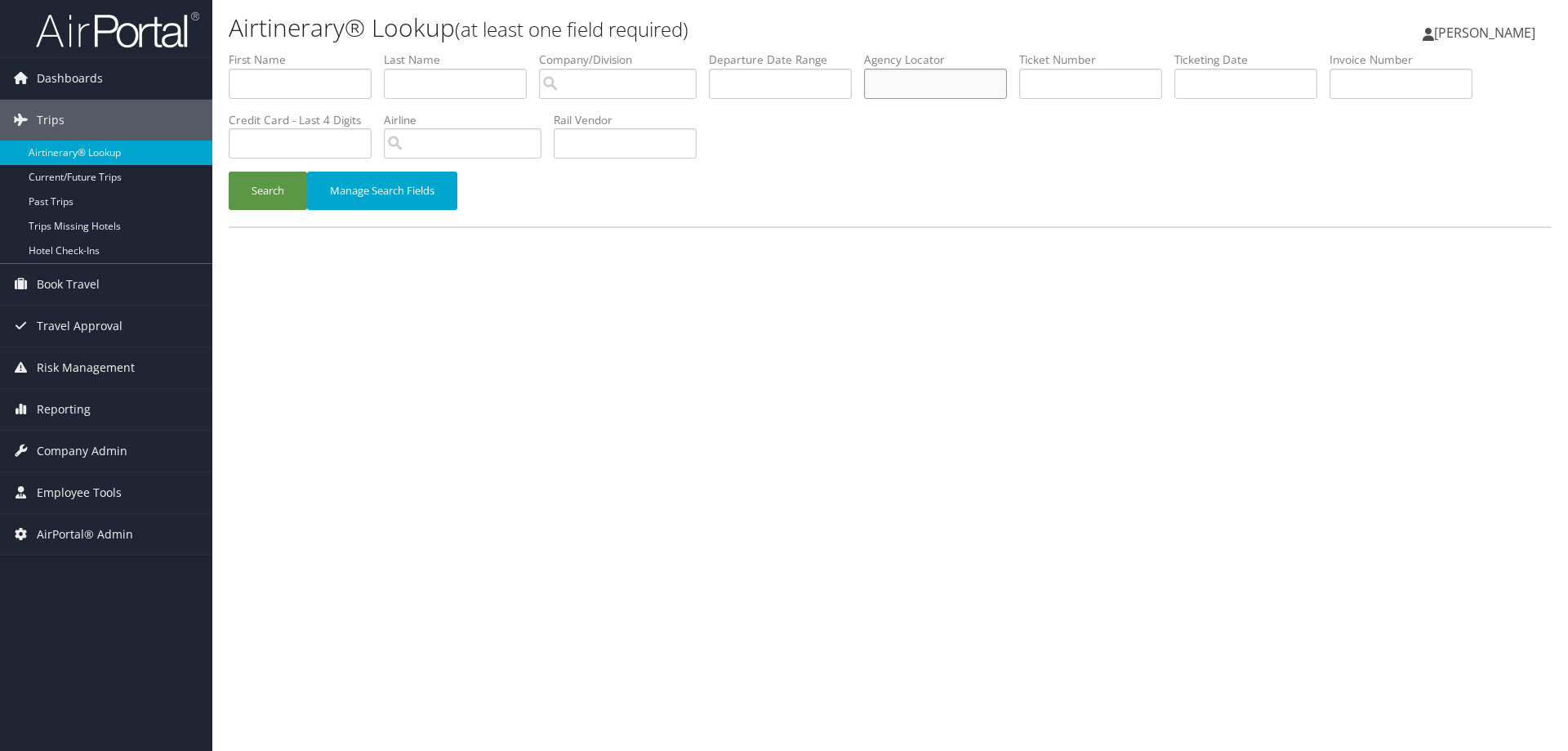
click at [908, 81] on input "text" at bounding box center [935, 83] width 143 height 30
paste input "DD13PN"
type input "DD13PN"
click at [288, 195] on button "Search" at bounding box center [268, 190] width 78 height 38
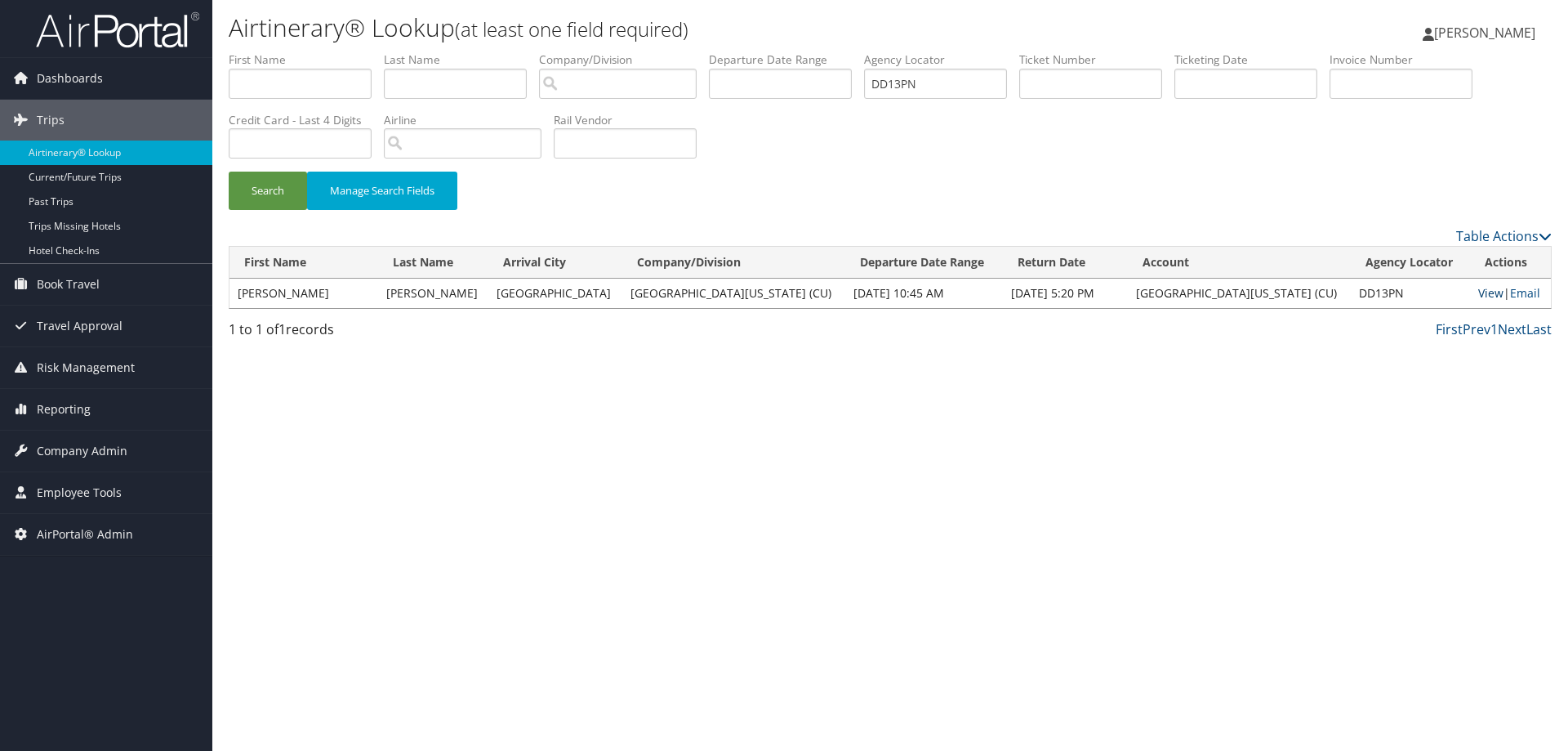
click at [1485, 296] on link "View" at bounding box center [1492, 293] width 25 height 16
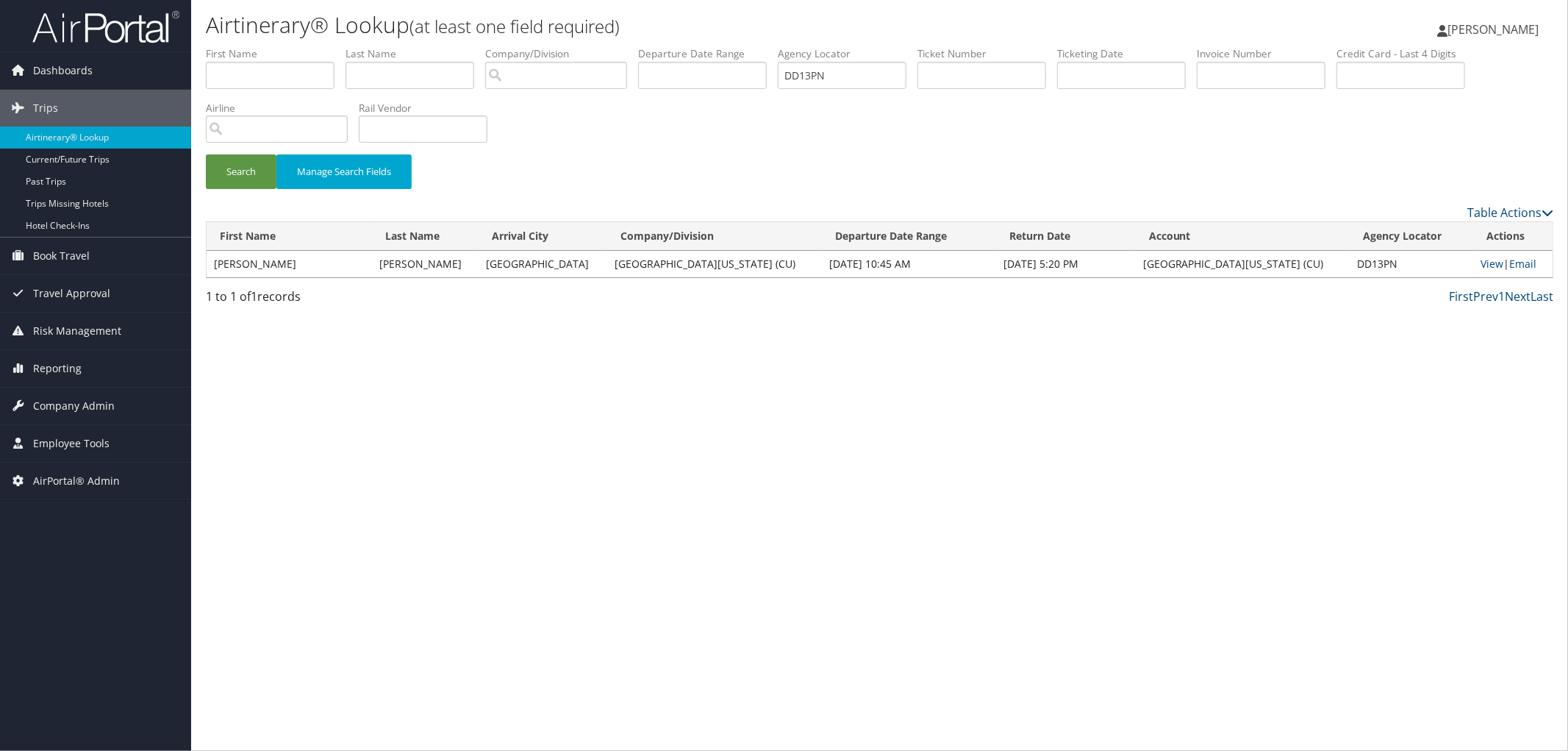
click at [836, 154] on div "Search Manage Search Fields" at bounding box center [880, 179] width 1370 height 49
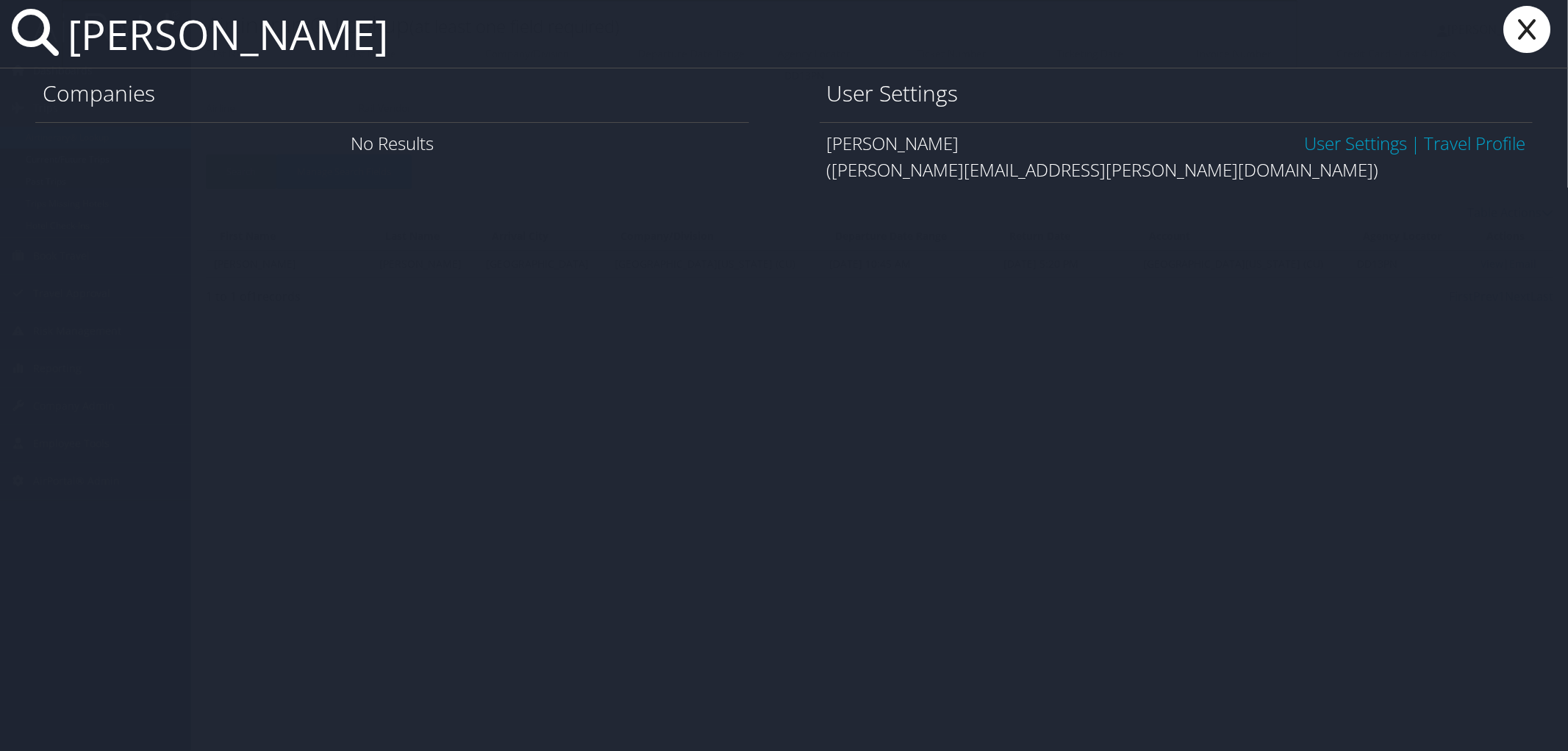
type input "lydia burris"
click at [1358, 135] on link "User Settings" at bounding box center [1356, 143] width 103 height 25
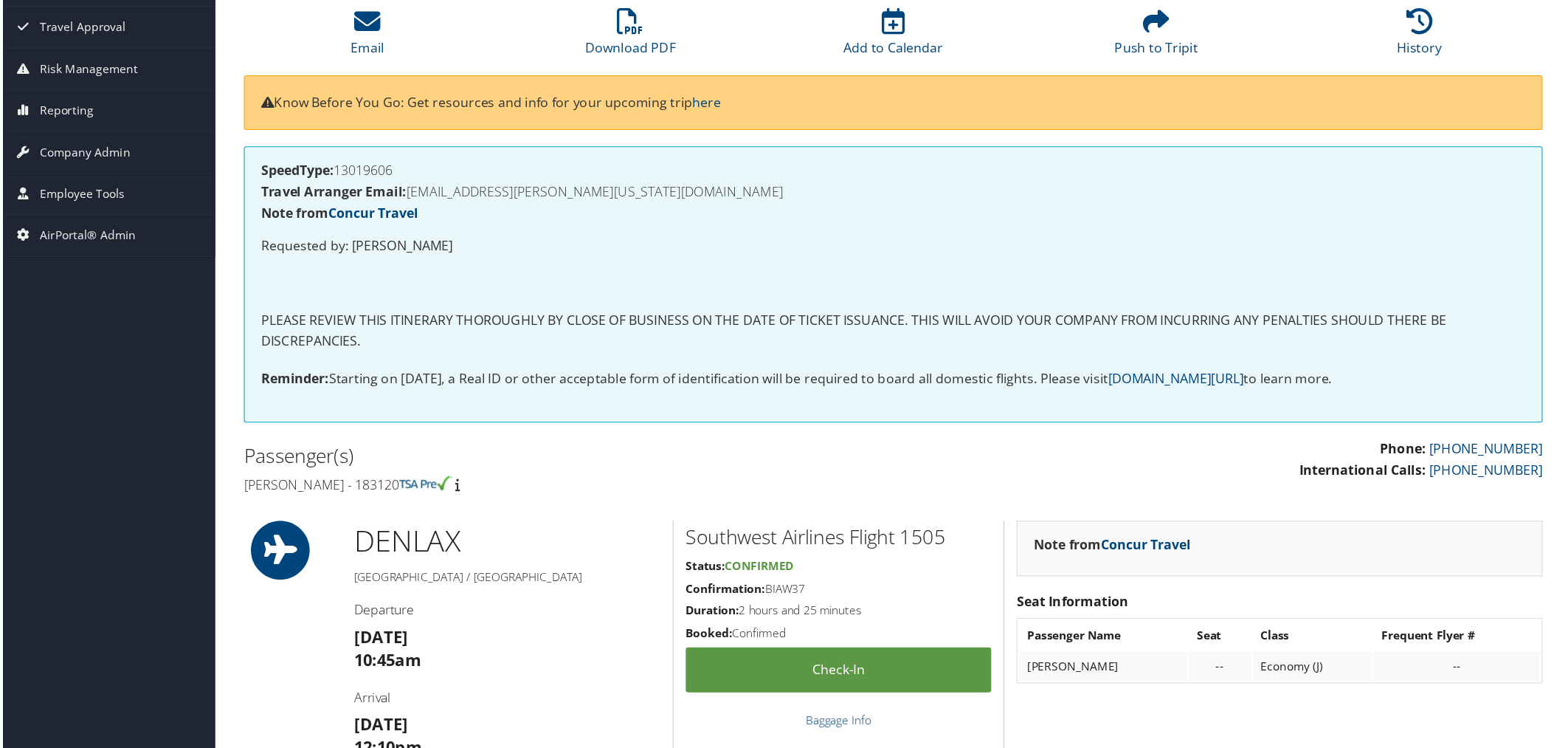
scroll to position [73, 0]
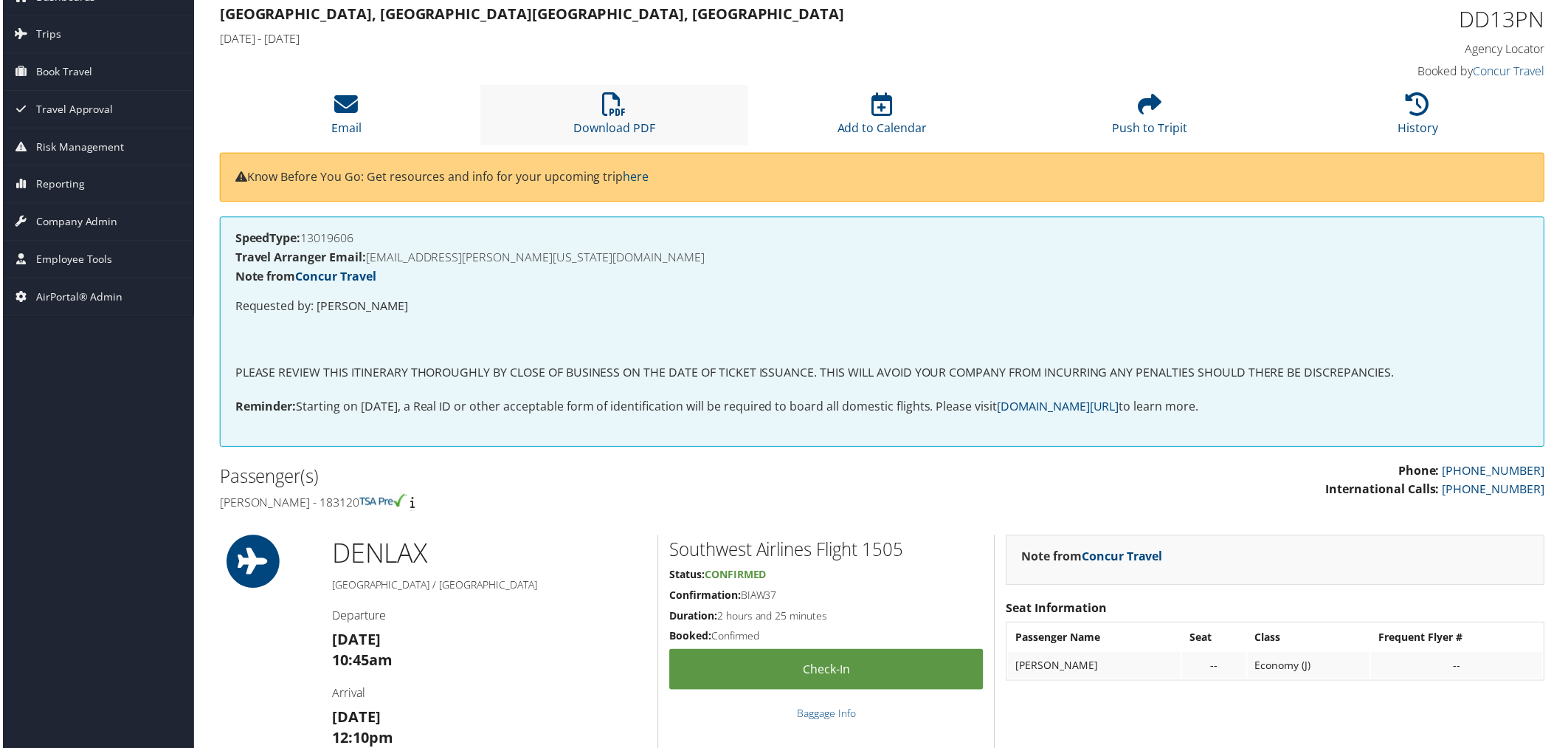
click at [627, 112] on li "Download PDF" at bounding box center [614, 116] width 269 height 60
click at [599, 117] on li "Download PDF" at bounding box center [614, 116] width 269 height 60
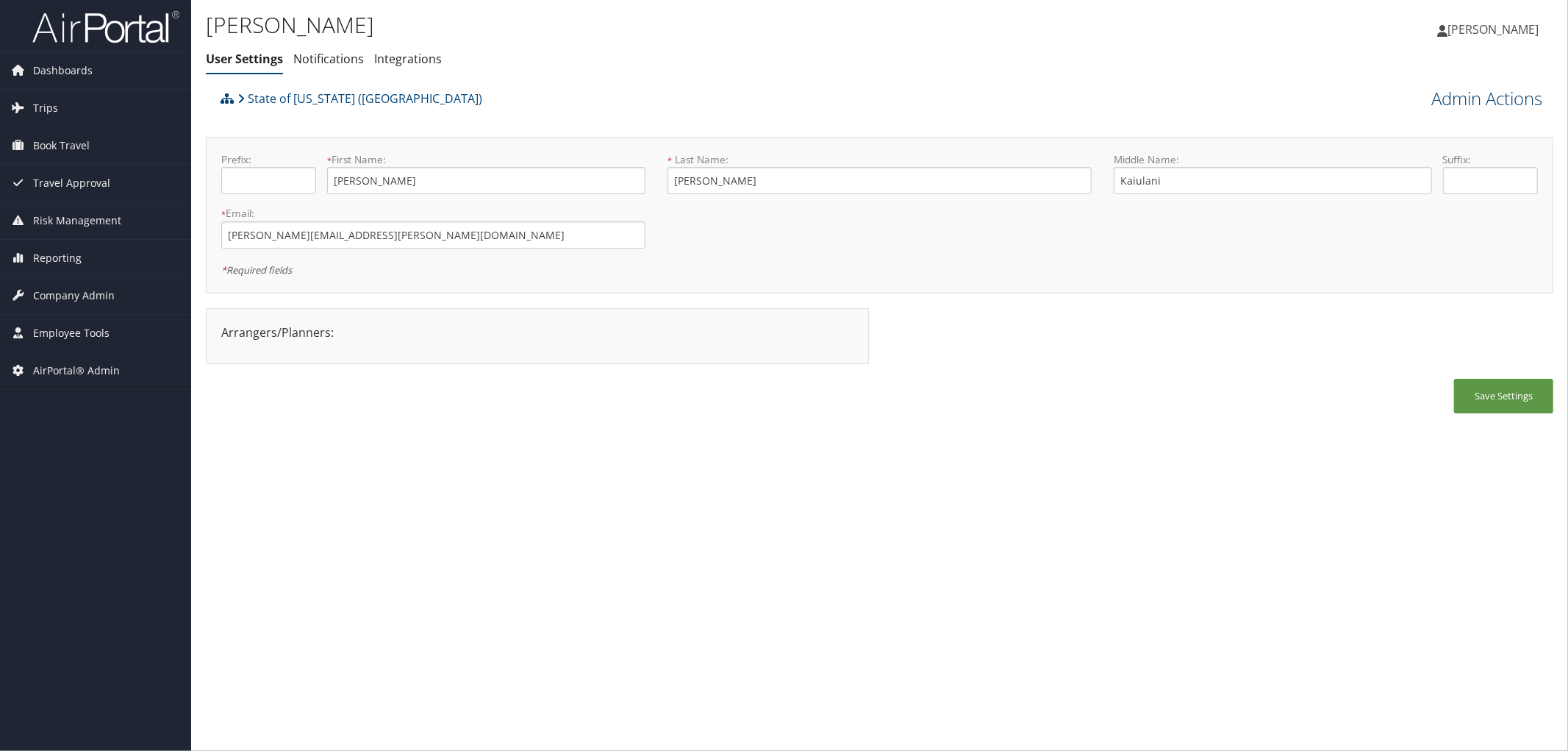
click at [1494, 100] on link "Admin Actions" at bounding box center [1487, 99] width 111 height 25
click at [1193, 366] on div "Arrangers/Planners: Edit Arrangers & Planners [PERSON_NAME] [PERSON_NAME] [PERS…" at bounding box center [880, 343] width 1348 height 71
click at [1438, 91] on link "Admin Actions" at bounding box center [1487, 99] width 111 height 25
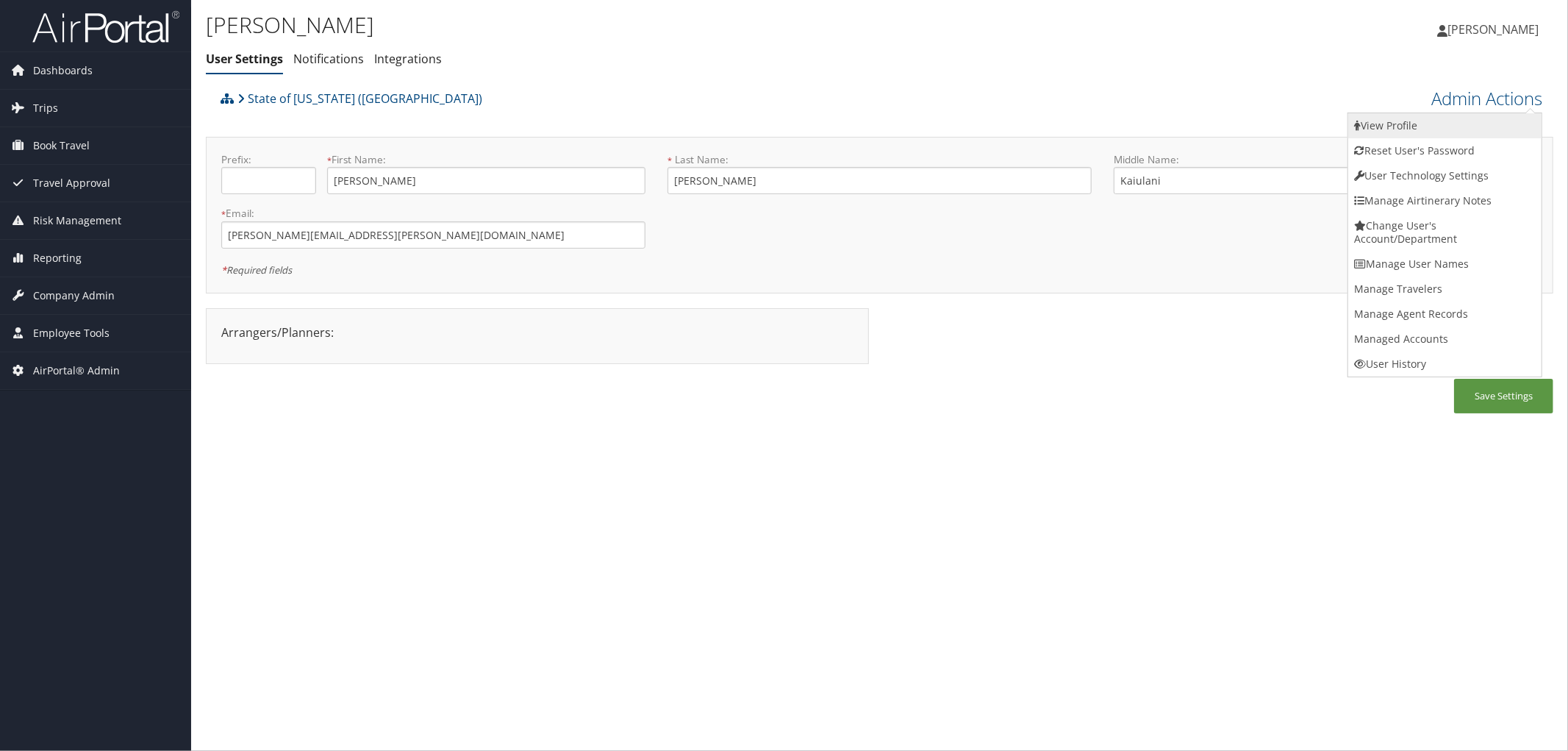
click at [1401, 127] on link "View Profile" at bounding box center [1445, 125] width 193 height 25
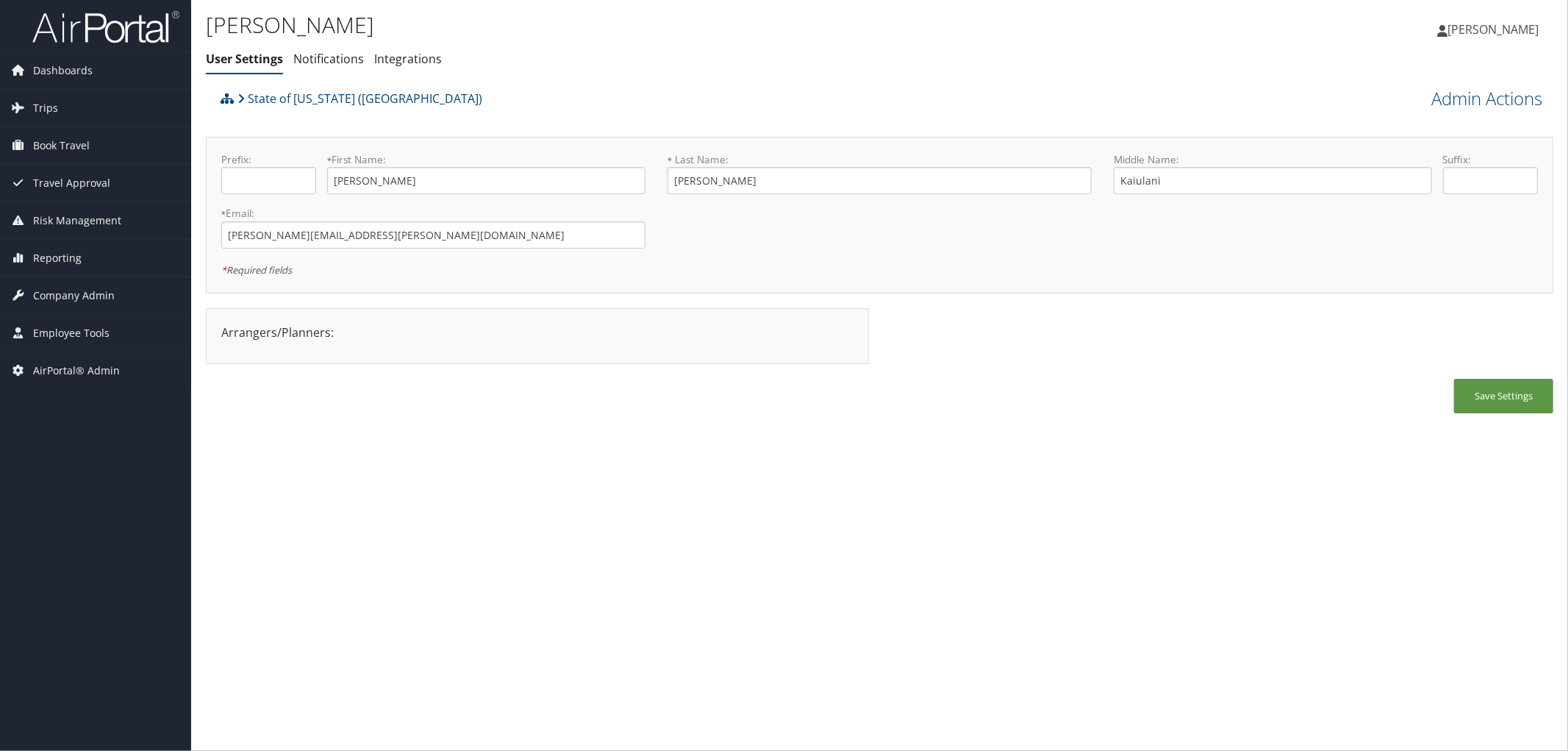
click at [615, 93] on div "State of Louisiana (SOLA)" at bounding box center [711, 103] width 989 height 40
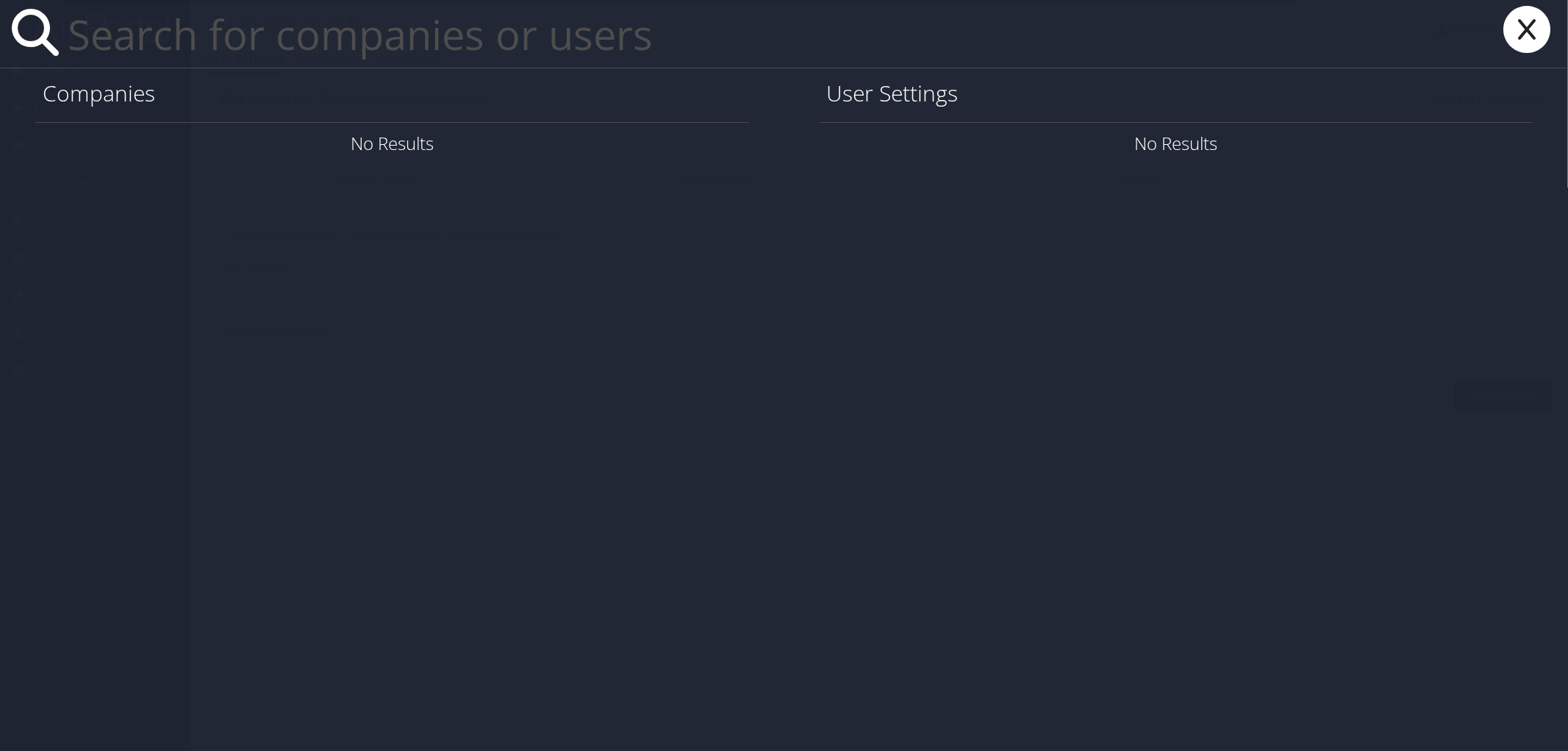
paste input "LSU/LSU HEALTH SCIENCES CTR - [GEOGRAPHIC_DATA]"
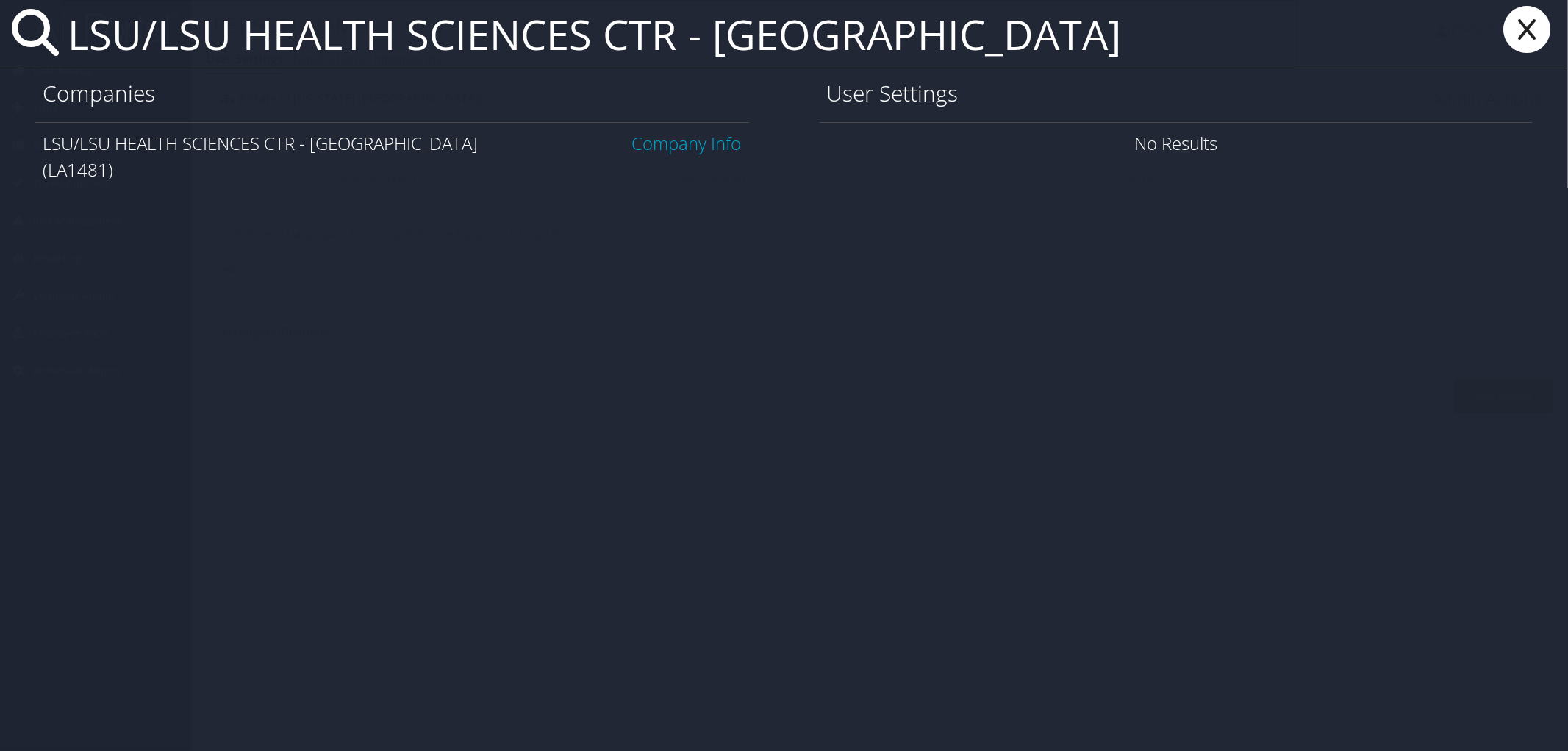
type input "LSU/LSU HEALTH SCIENCES CTR - [GEOGRAPHIC_DATA]"
drag, startPoint x: 1526, startPoint y: 30, endPoint x: 1518, endPoint y: 33, distance: 8.5
click at [1526, 30] on icon at bounding box center [1527, 29] width 59 height 47
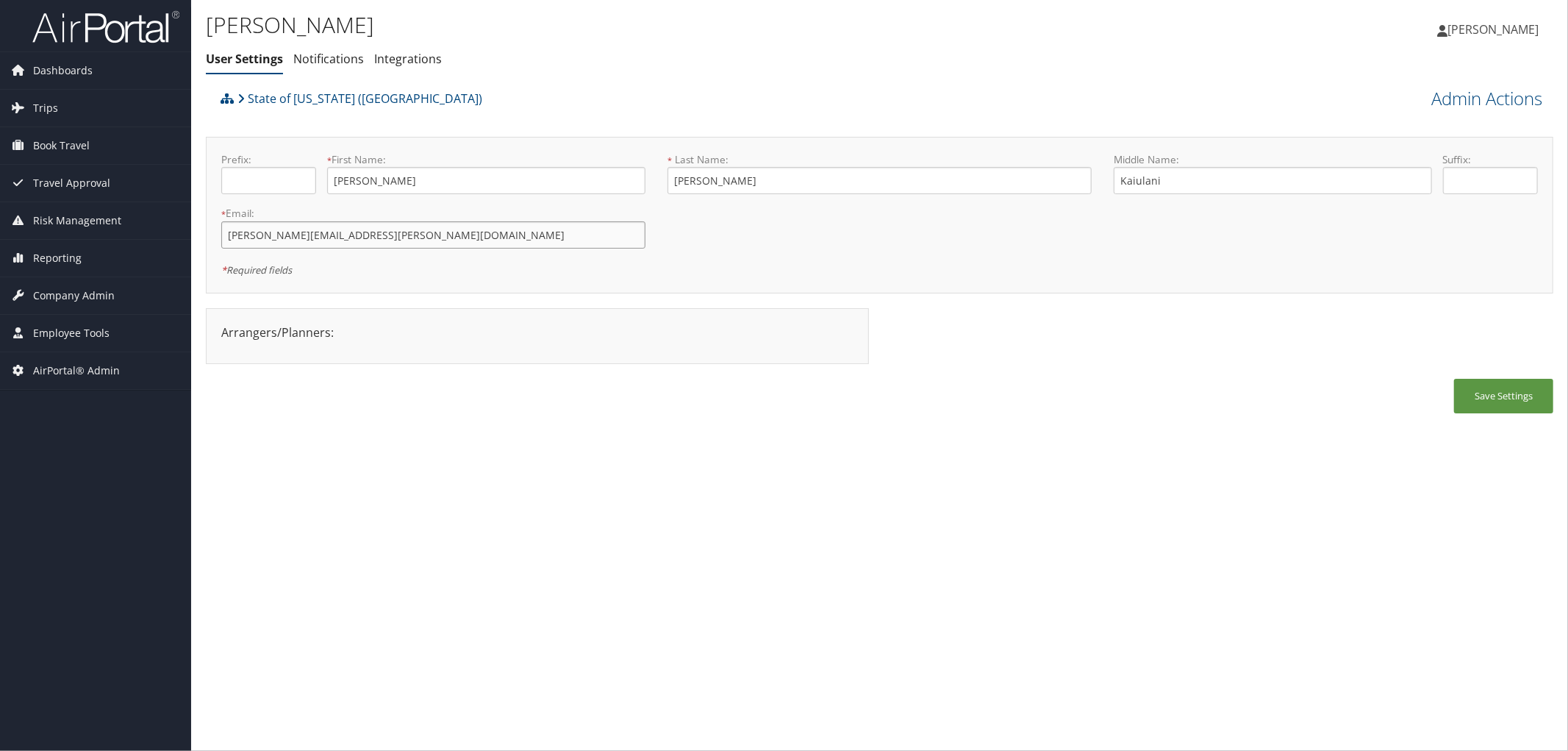
drag, startPoint x: 364, startPoint y: 245, endPoint x: 204, endPoint y: 237, distance: 160.2
click at [204, 237] on div "Lydia Burris User Settings Notifications Integrations User Settings Notificatio…" at bounding box center [880, 376] width 1377 height 751
click at [651, 92] on div "State of [US_STATE] ([GEOGRAPHIC_DATA])" at bounding box center [711, 103] width 989 height 40
click at [518, 52] on ul "User Settings Notifications Integrations" at bounding box center [655, 60] width 898 height 26
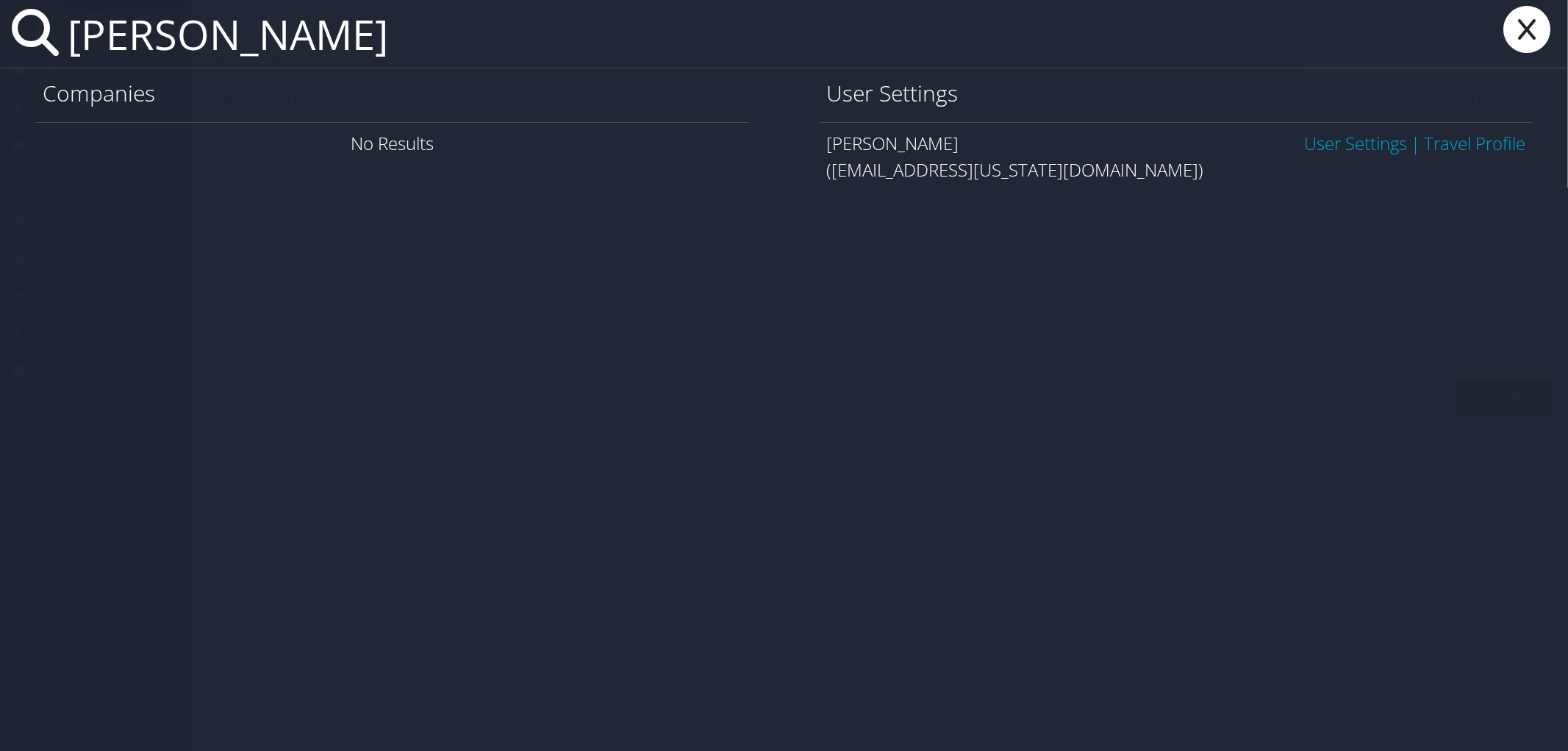
type input "richard bauman"
click at [1384, 137] on link "User Settings" at bounding box center [1356, 143] width 103 height 25
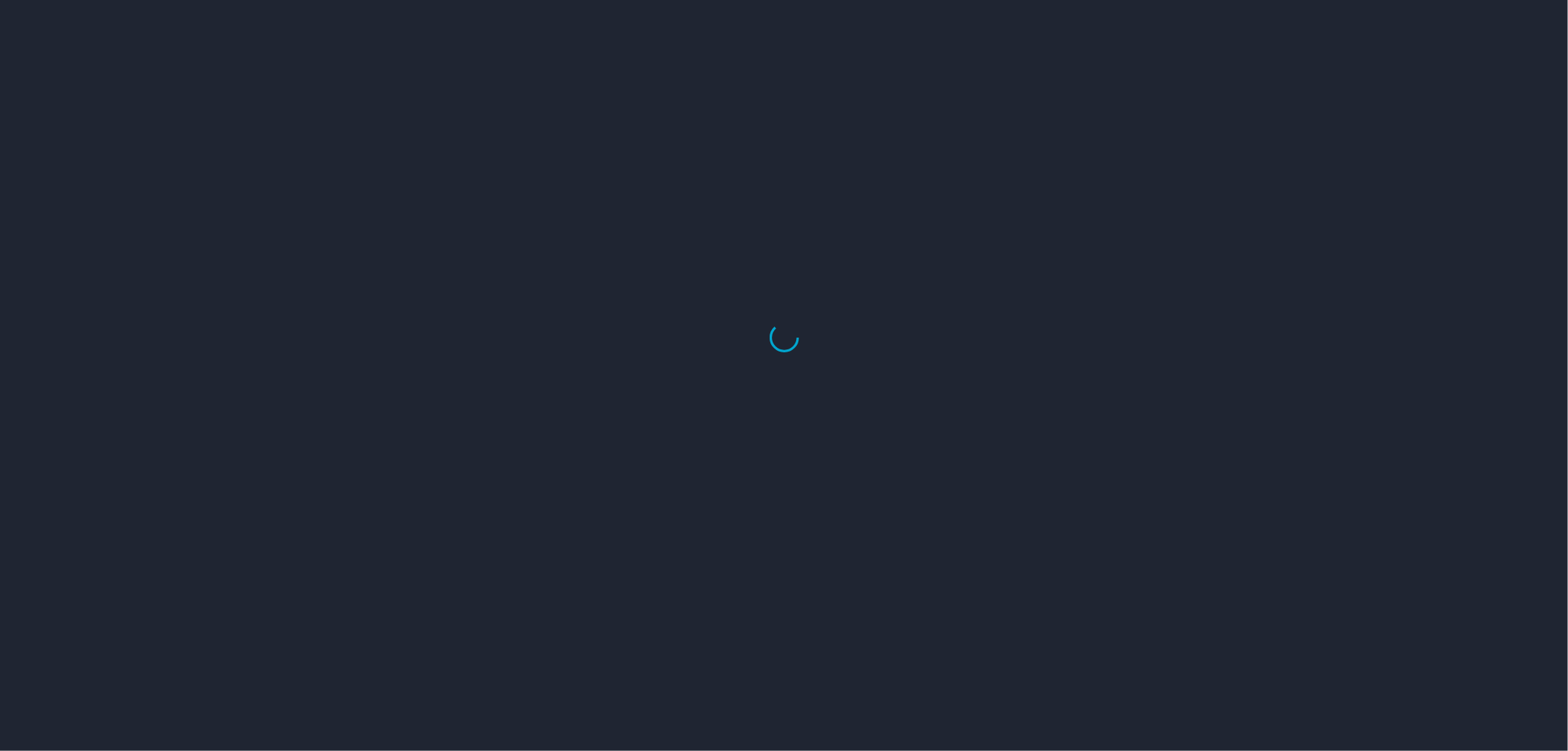
select select "US"
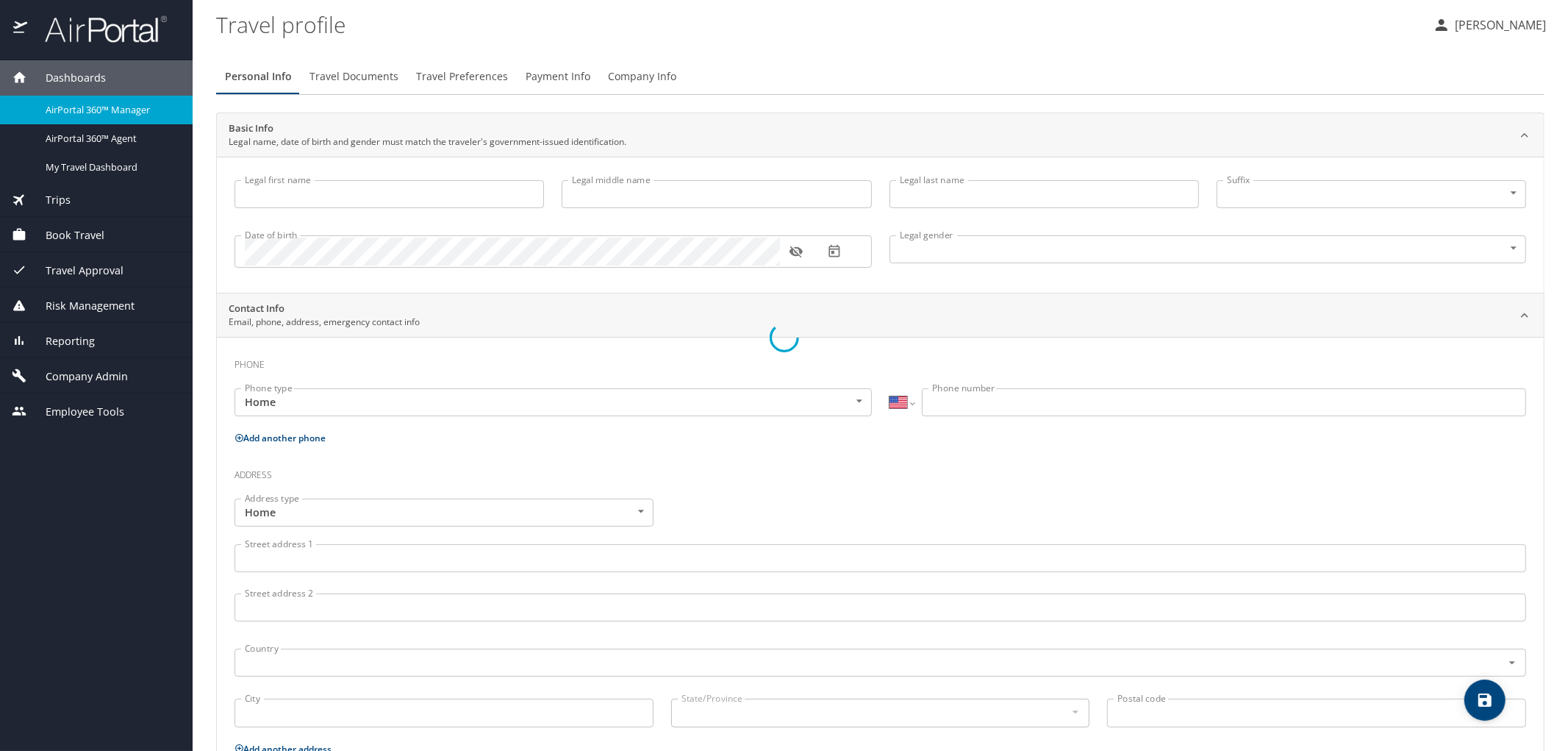
type input "[PERSON_NAME]"
type input "Kaiulani"
type input "[PERSON_NAME]"
type input "[DEMOGRAPHIC_DATA]"
select select "US"
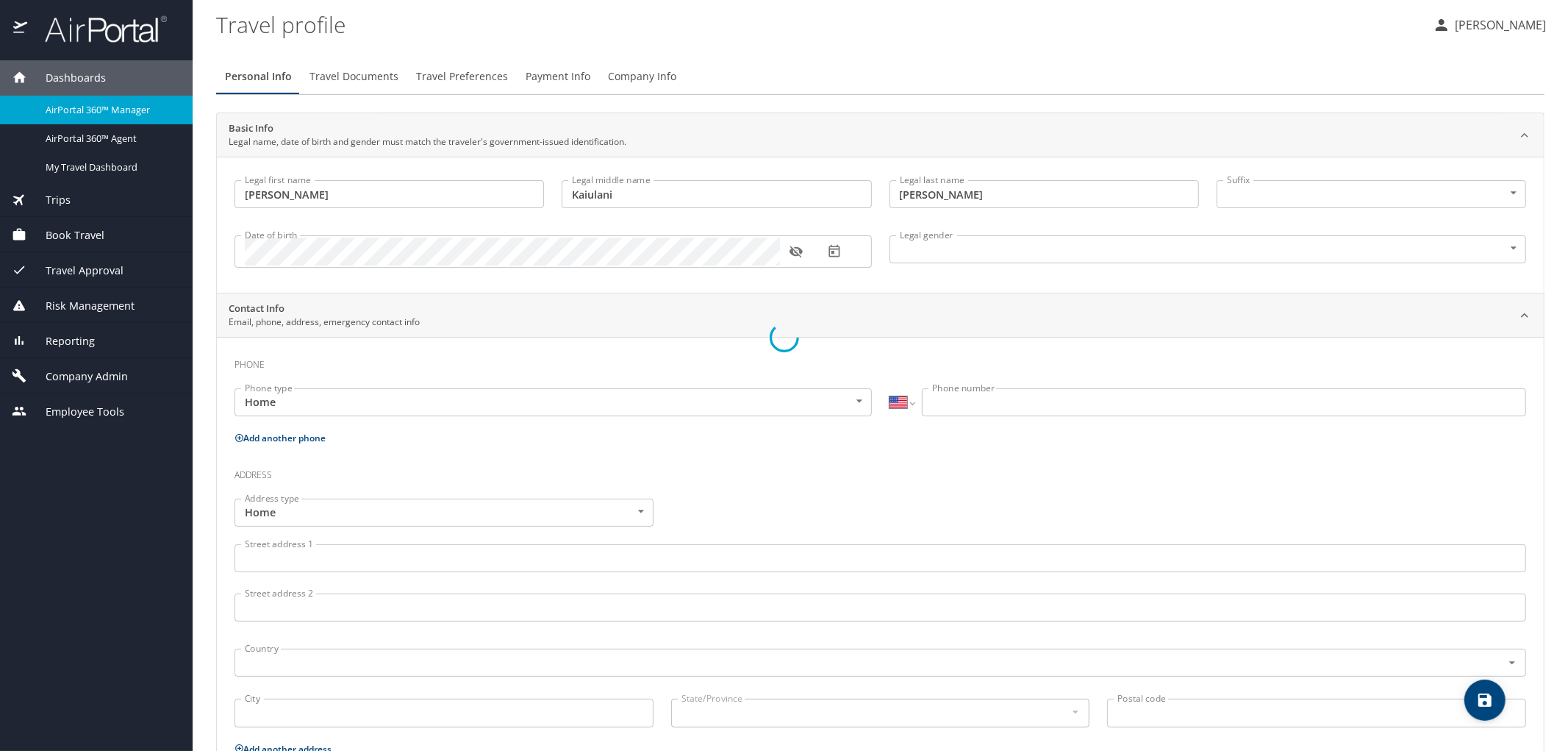
select select "NL"
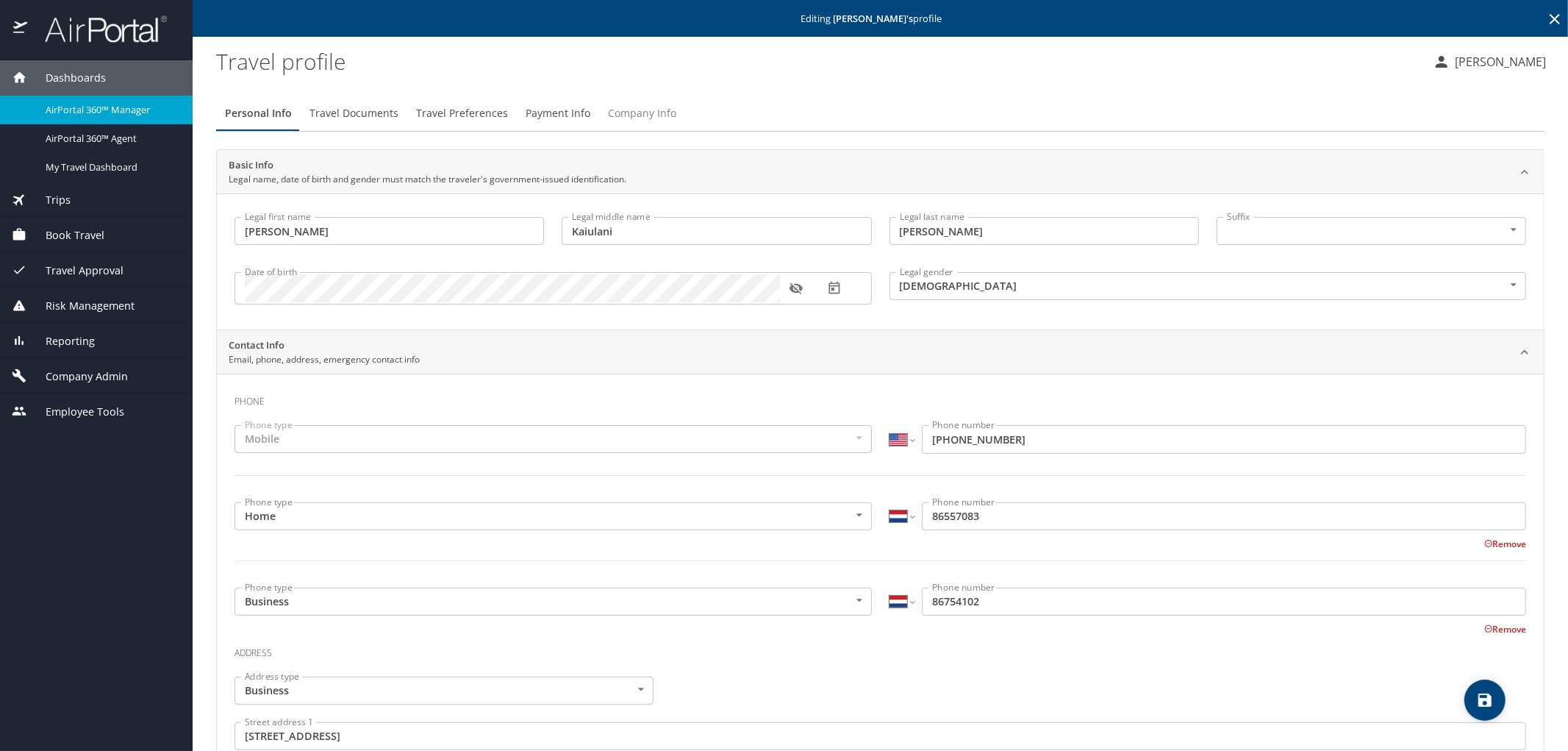
click at [613, 110] on span "Company Info" at bounding box center [643, 113] width 69 height 19
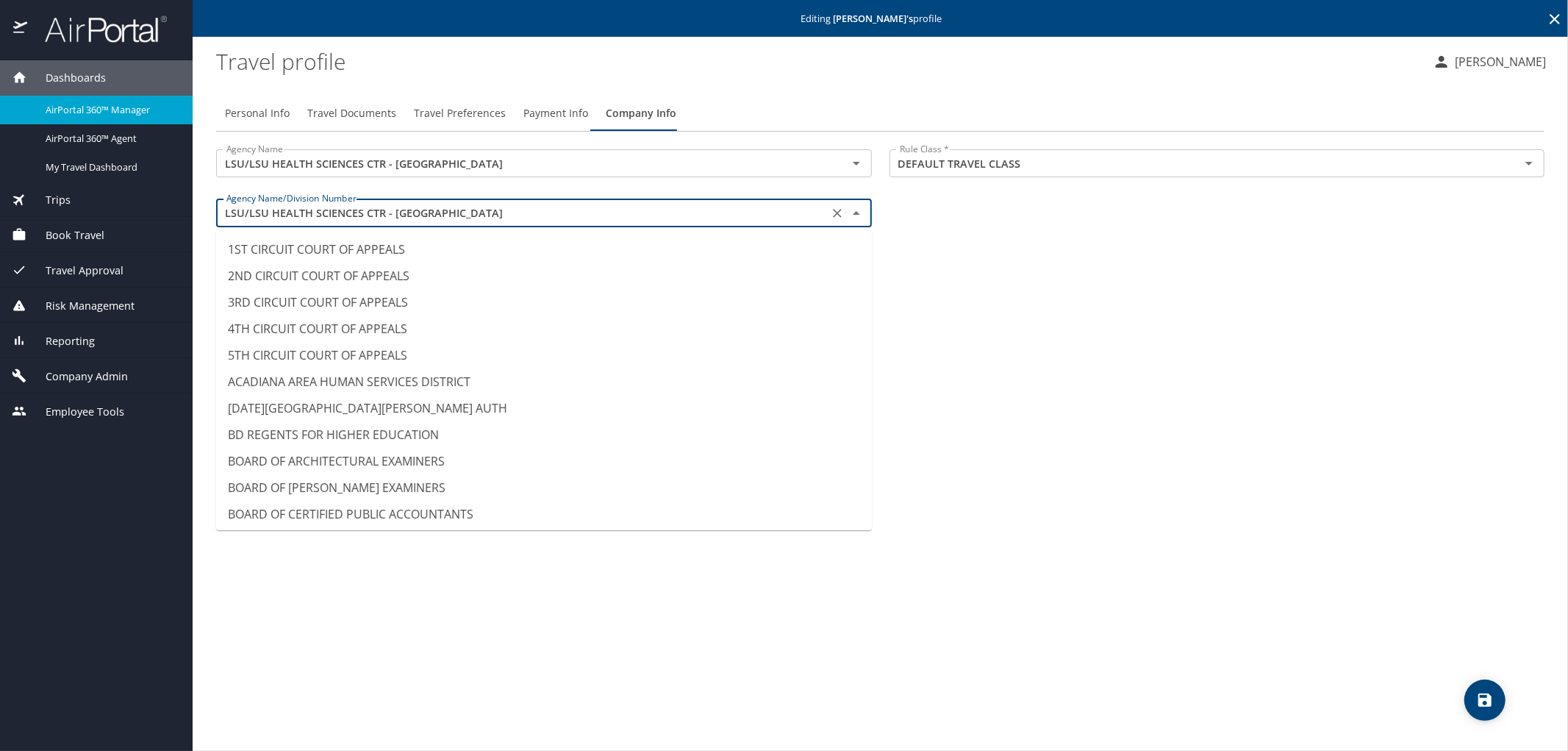
scroll to position [7091, 0]
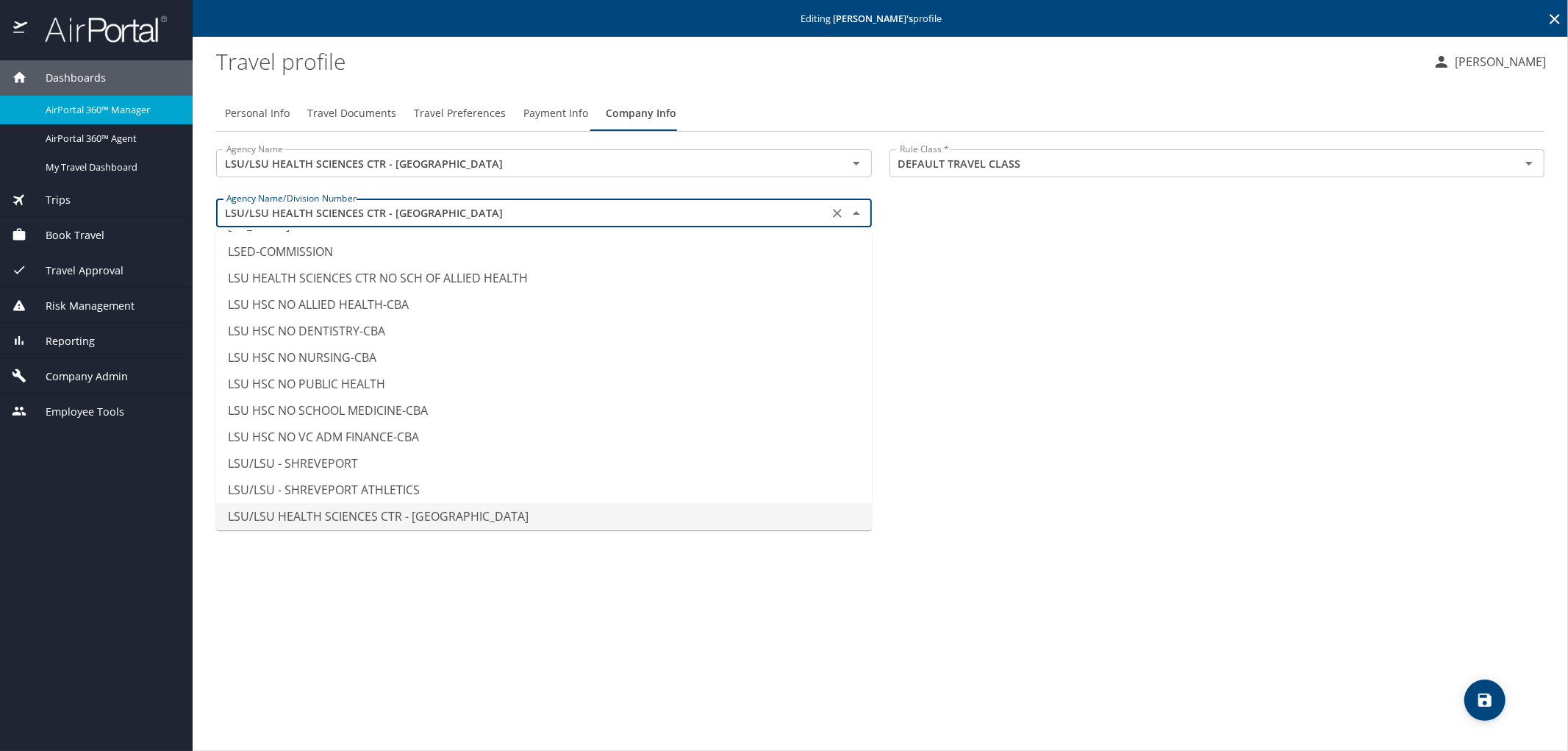
drag, startPoint x: 487, startPoint y: 214, endPoint x: 206, endPoint y: 200, distance: 281.3
click at [207, 200] on div "Agency Name/Division Number LSU/LSU HEALTH SCIENCES CTR - SHREVEPORT Agency Nam…" at bounding box center [544, 214] width 673 height 49
type input "LOUISIANA USED MOTOR VEHICLE COMM"
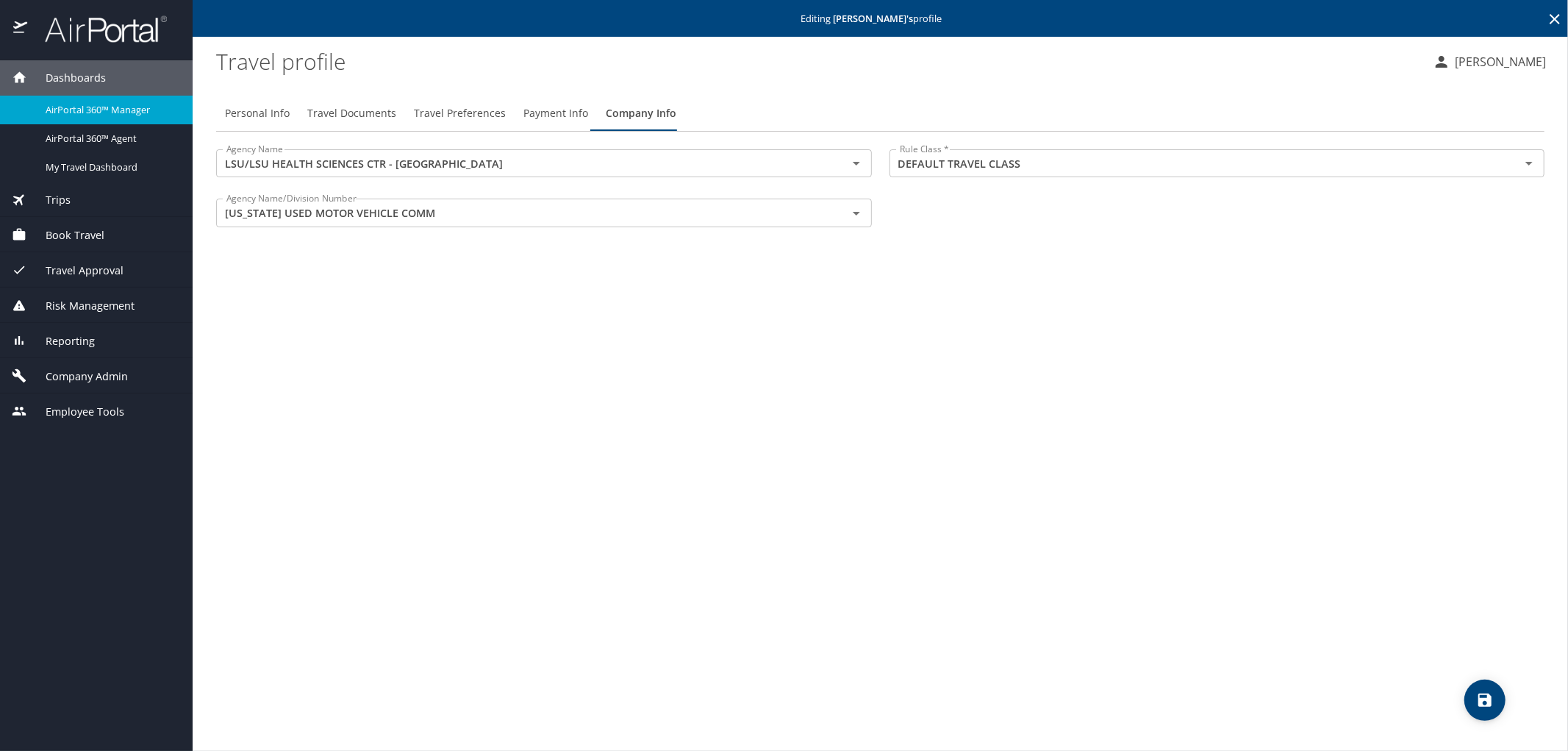
click at [1553, 11] on icon at bounding box center [1555, 19] width 18 height 18
click at [462, 299] on div "Personal Info Travel Documents Travel Preferences Payment Info Company Info Age…" at bounding box center [880, 417] width 1328 height 667
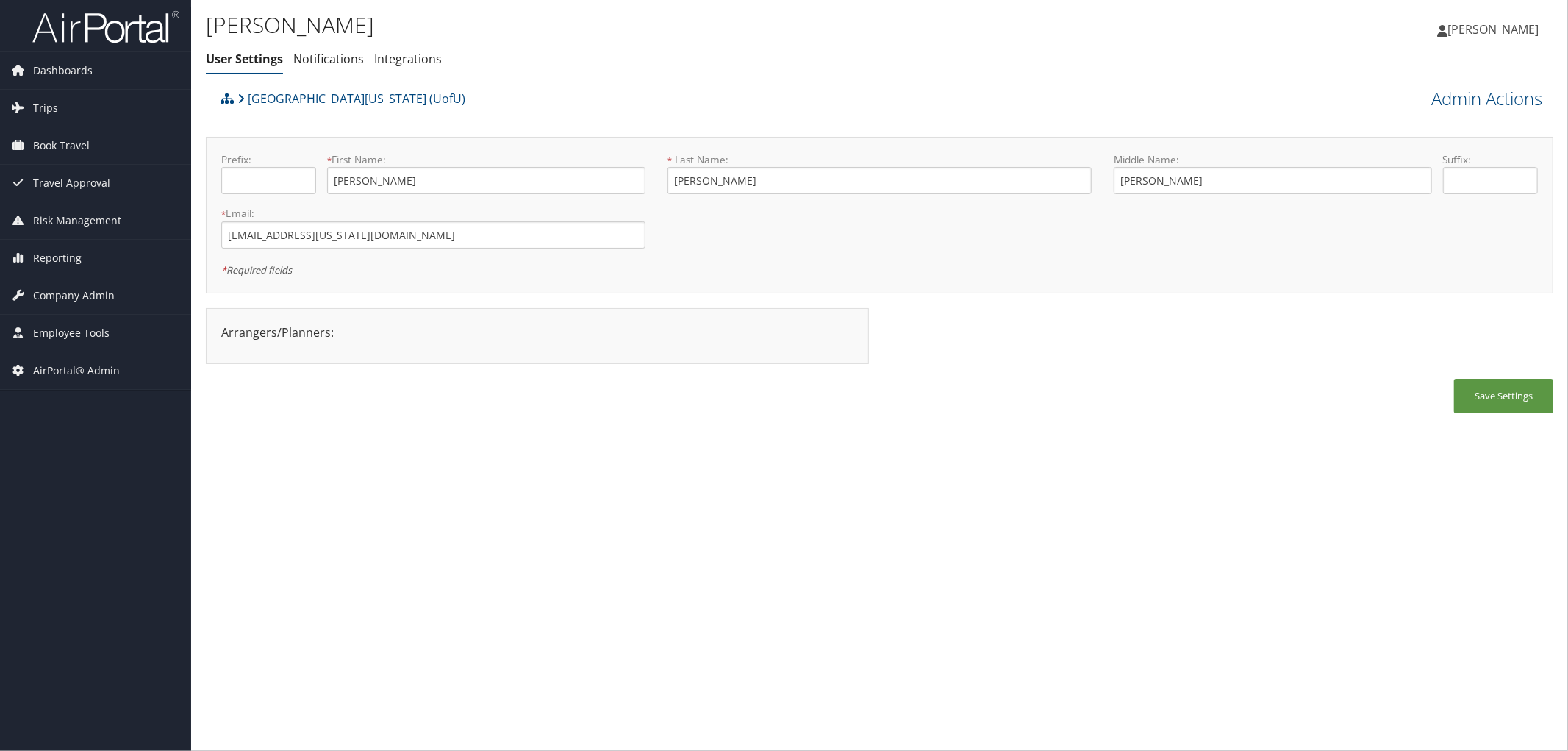
click at [554, 96] on div "University Of Utah (UofU)" at bounding box center [711, 103] width 989 height 40
click at [546, 72] on div "RICHARD BAUMAN User Settings Notifications Integrations User Settings Notificat…" at bounding box center [655, 45] width 898 height 77
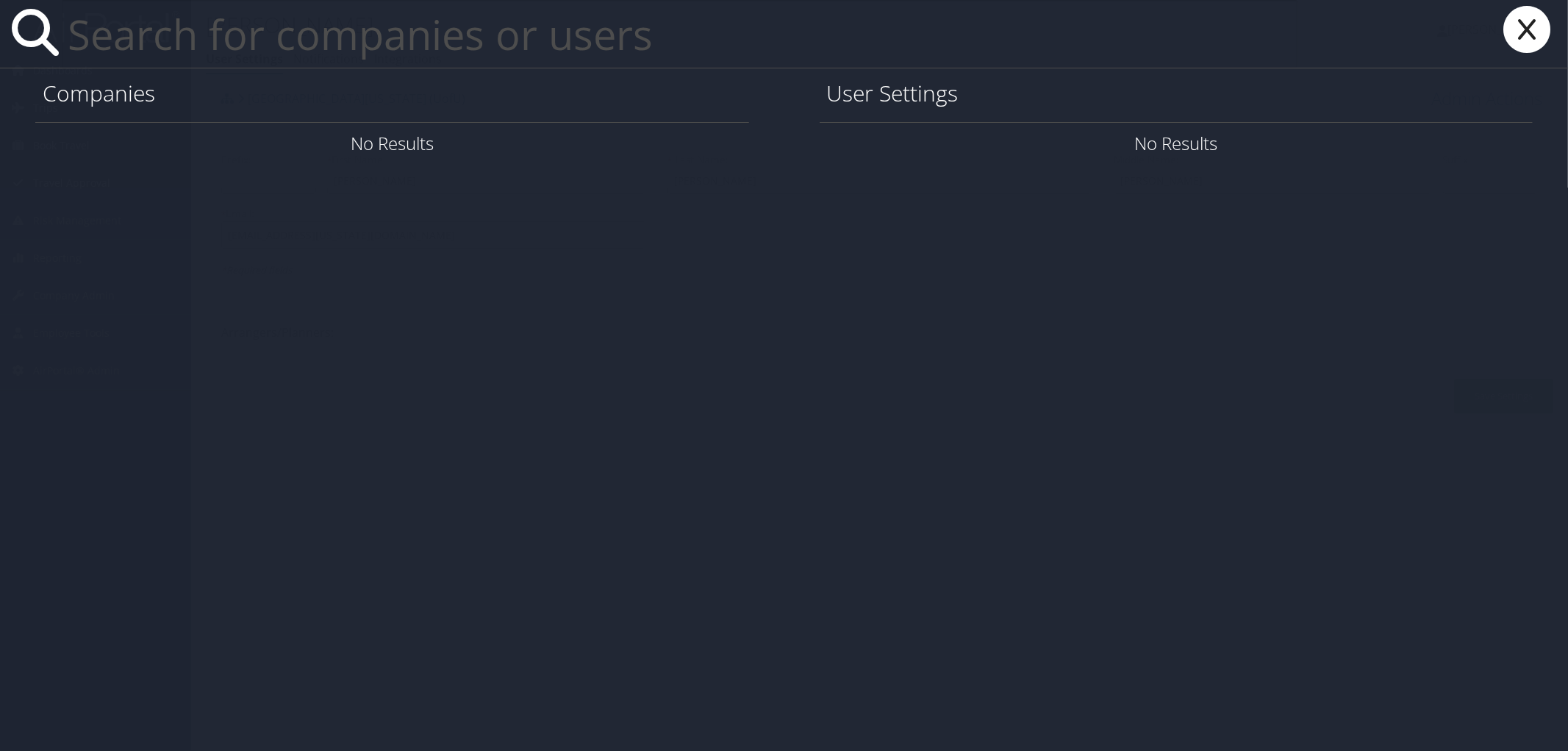
paste input "kimberly.dupre-2@selu.edu"
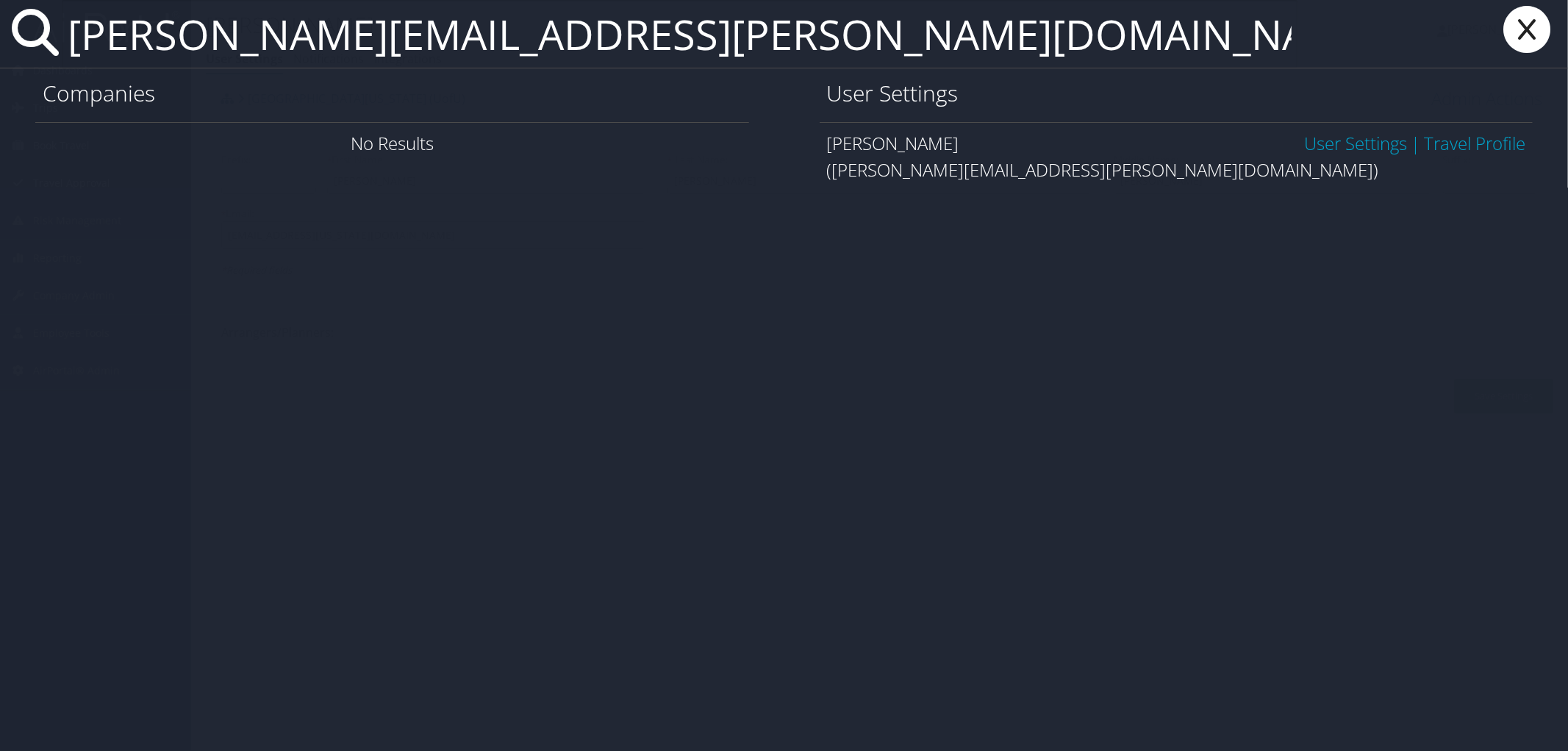
type input "kimberly.dupre-2@selu.edu"
click at [1358, 140] on link "User Settings" at bounding box center [1356, 143] width 103 height 25
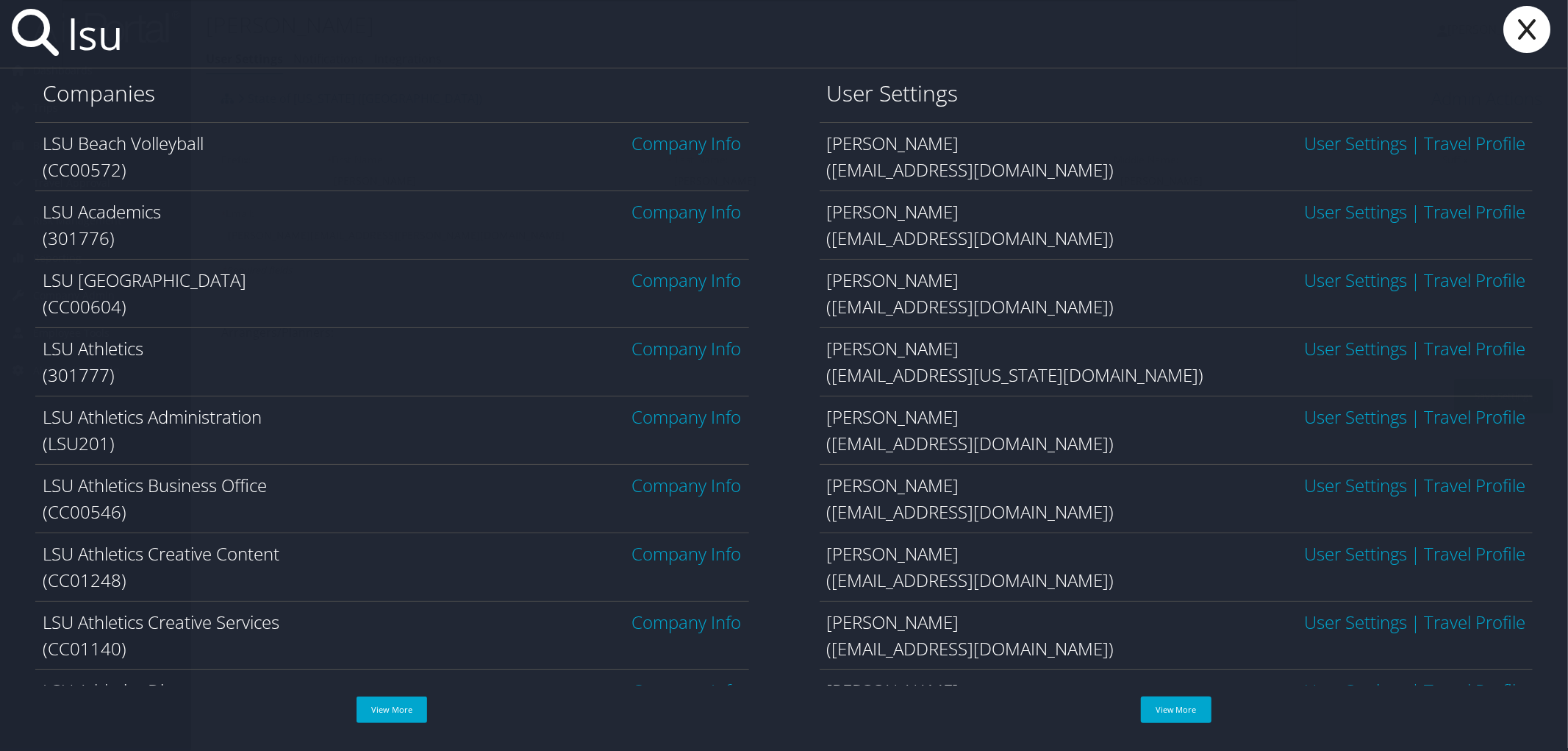
type input "lsu"
click at [665, 212] on link "Company Info" at bounding box center [687, 212] width 109 height 25
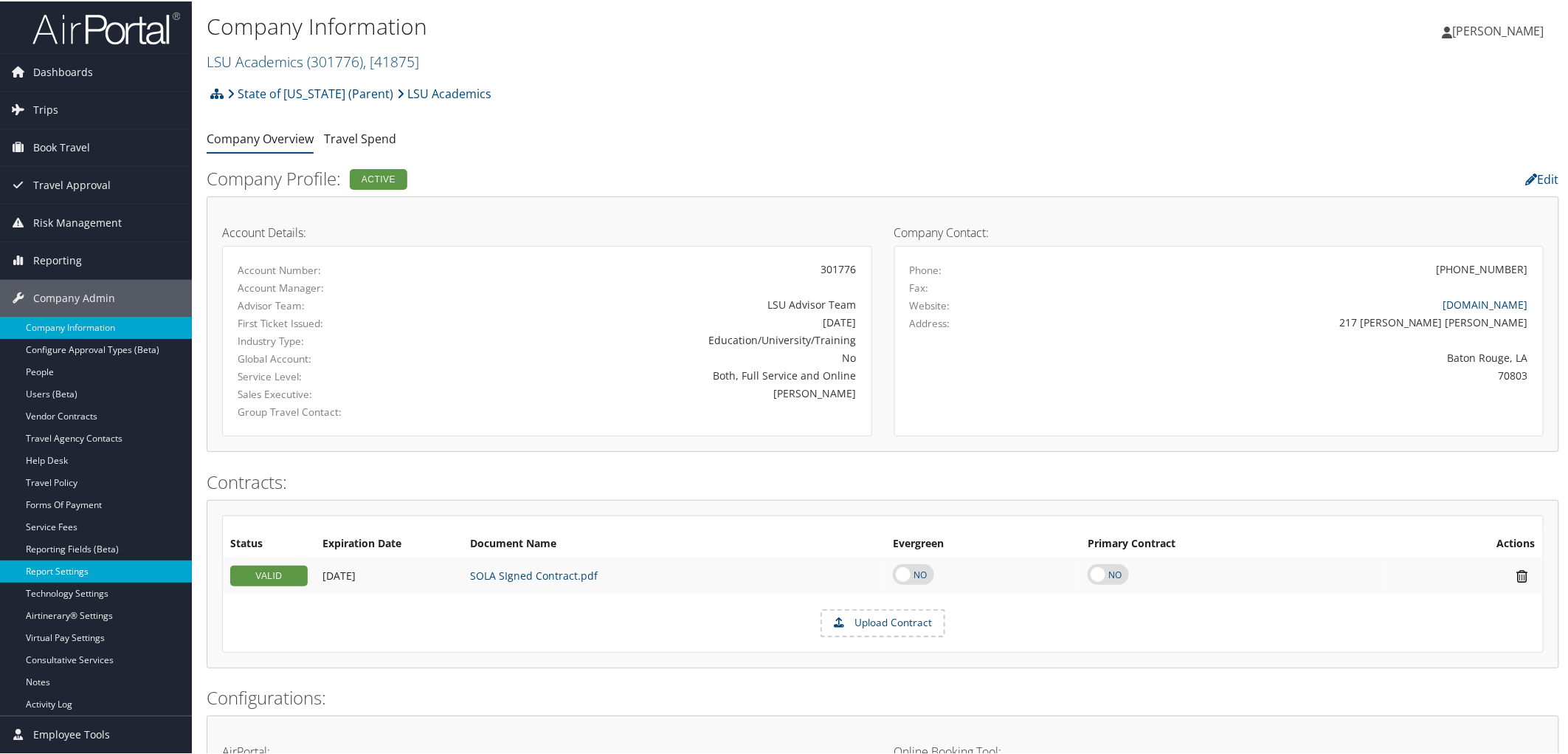
click at [73, 567] on link "Report Settings" at bounding box center [96, 569] width 192 height 22
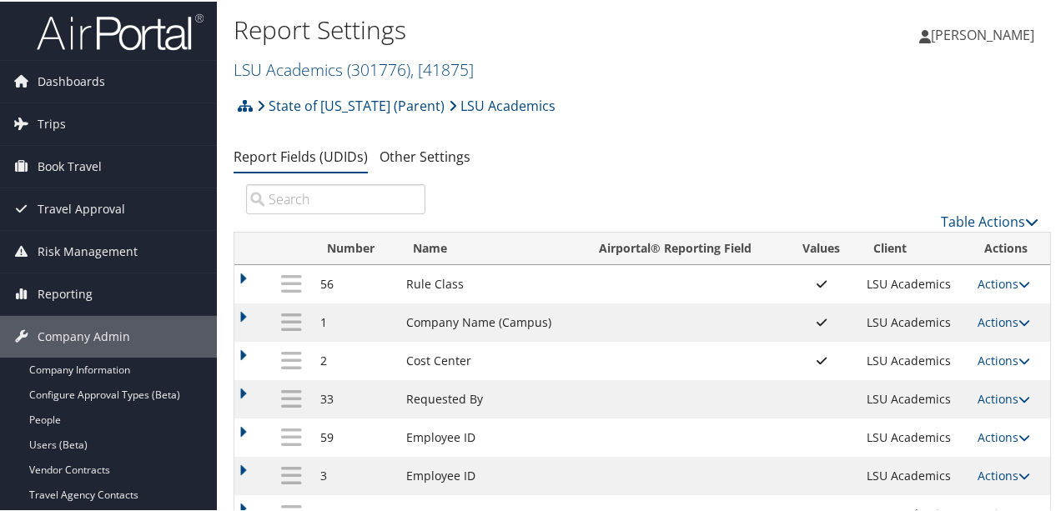
click at [702, 93] on div "State of Louisiana (Parent) LSU Academics Account Structure State of Louisiana …" at bounding box center [642, 110] width 817 height 45
click at [649, 105] on div "State of Louisiana (Parent) LSU Academics Account Structure State of Louisiana …" at bounding box center [642, 110] width 817 height 45
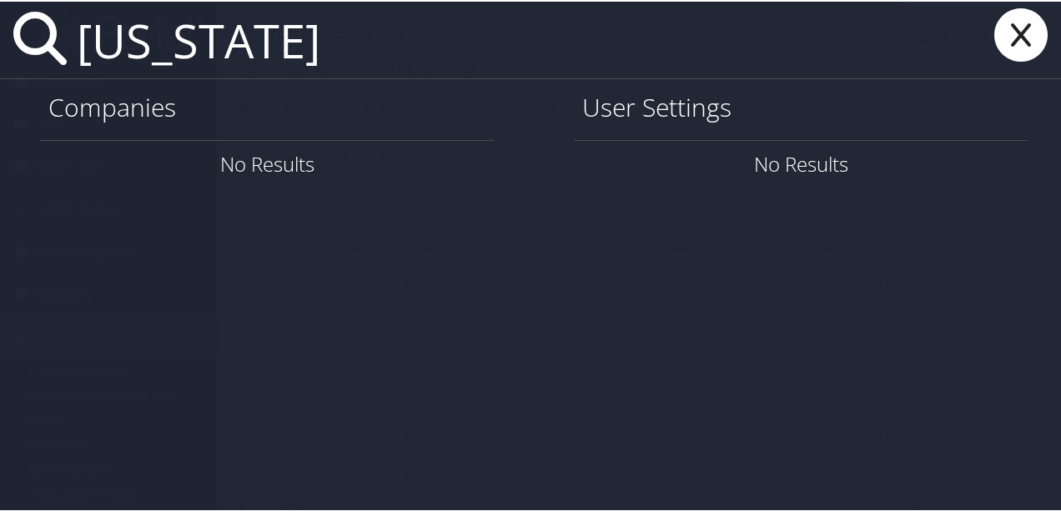
paste input "[PERSON_NAME]"
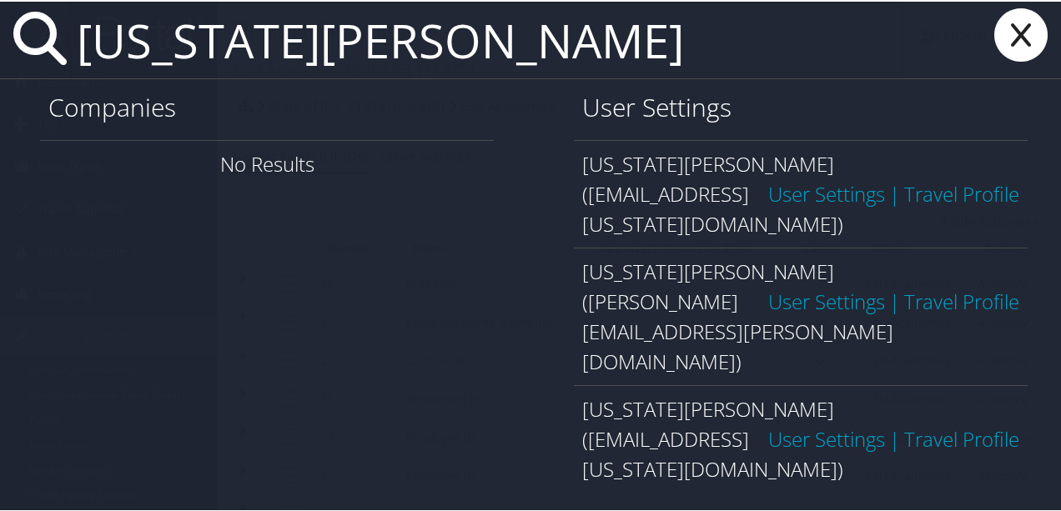
type input "virginia Evans"
click at [832, 286] on link "User Settings" at bounding box center [826, 300] width 117 height 28
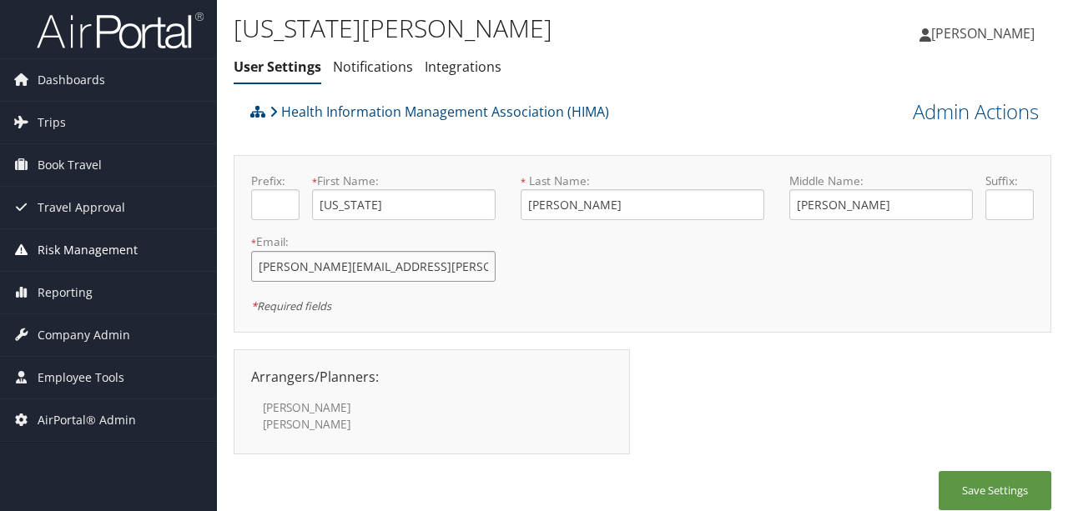
drag, startPoint x: 450, startPoint y: 266, endPoint x: 187, endPoint y: 249, distance: 263.3
click at [187, 249] on div "Dashboards AirPortal 360™ (Manager) AirPortal 360™ (Agent) My Travel Dashboard …" at bounding box center [534, 263] width 1068 height 527
click at [659, 329] on div "Prefix: * First Name: Virginia This field is required * Last Name: Evans This f…" at bounding box center [642, 244] width 817 height 178
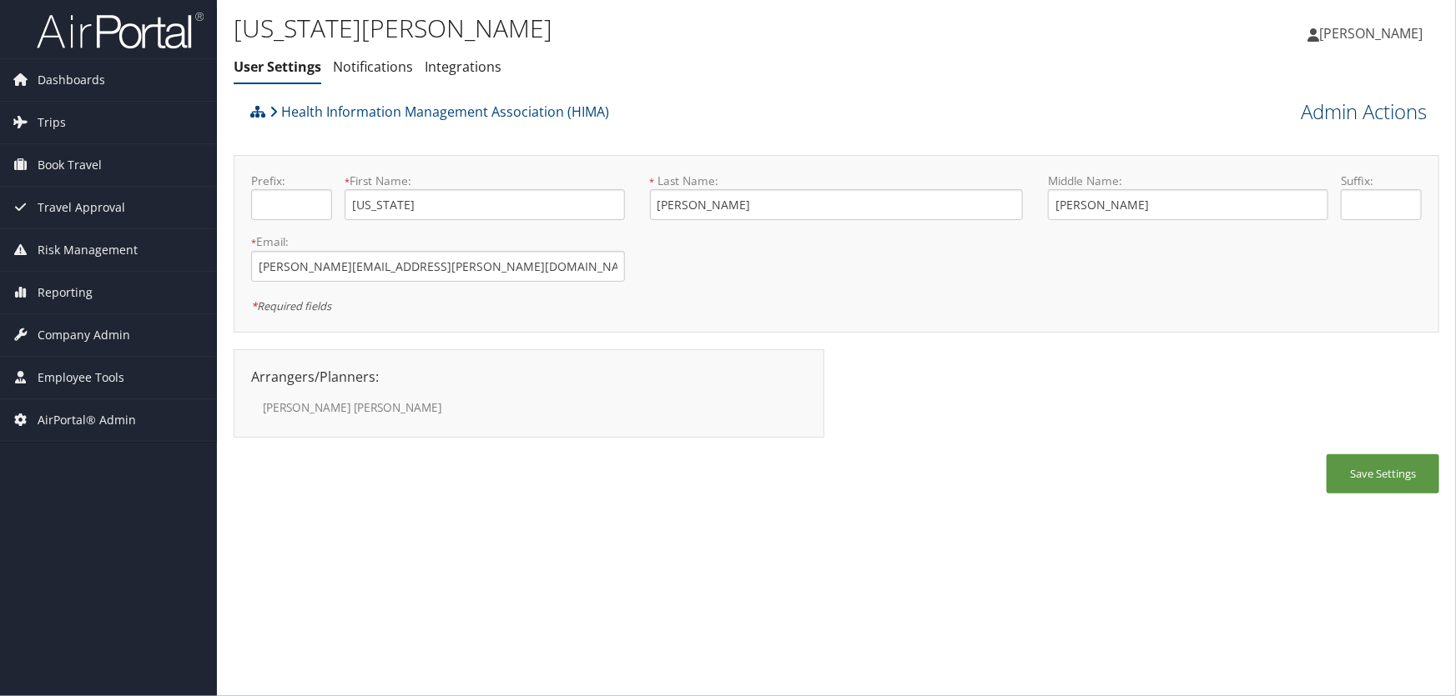
drag, startPoint x: 1340, startPoint y: 108, endPoint x: 1333, endPoint y: 113, distance: 9.5
click at [1067, 108] on link "Admin Actions" at bounding box center [1363, 112] width 126 height 28
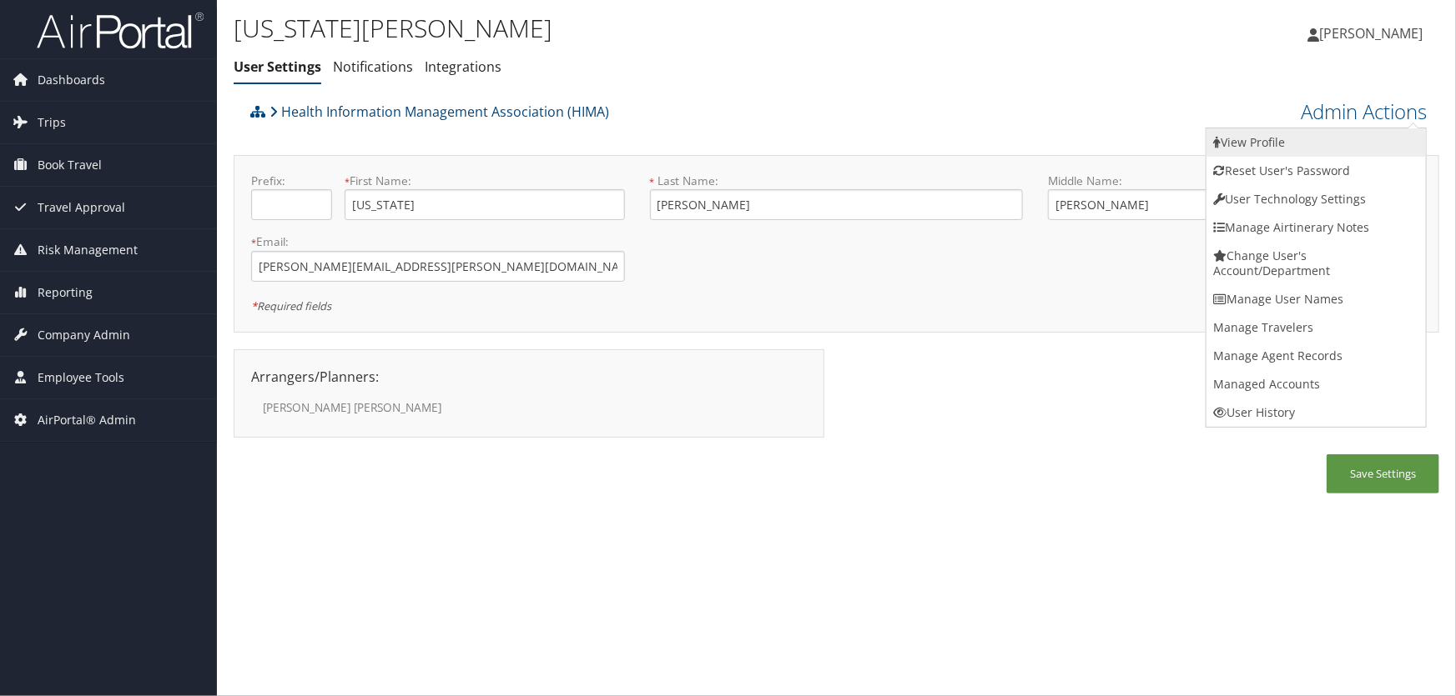
click at [1067, 137] on link "View Profile" at bounding box center [1315, 142] width 219 height 28
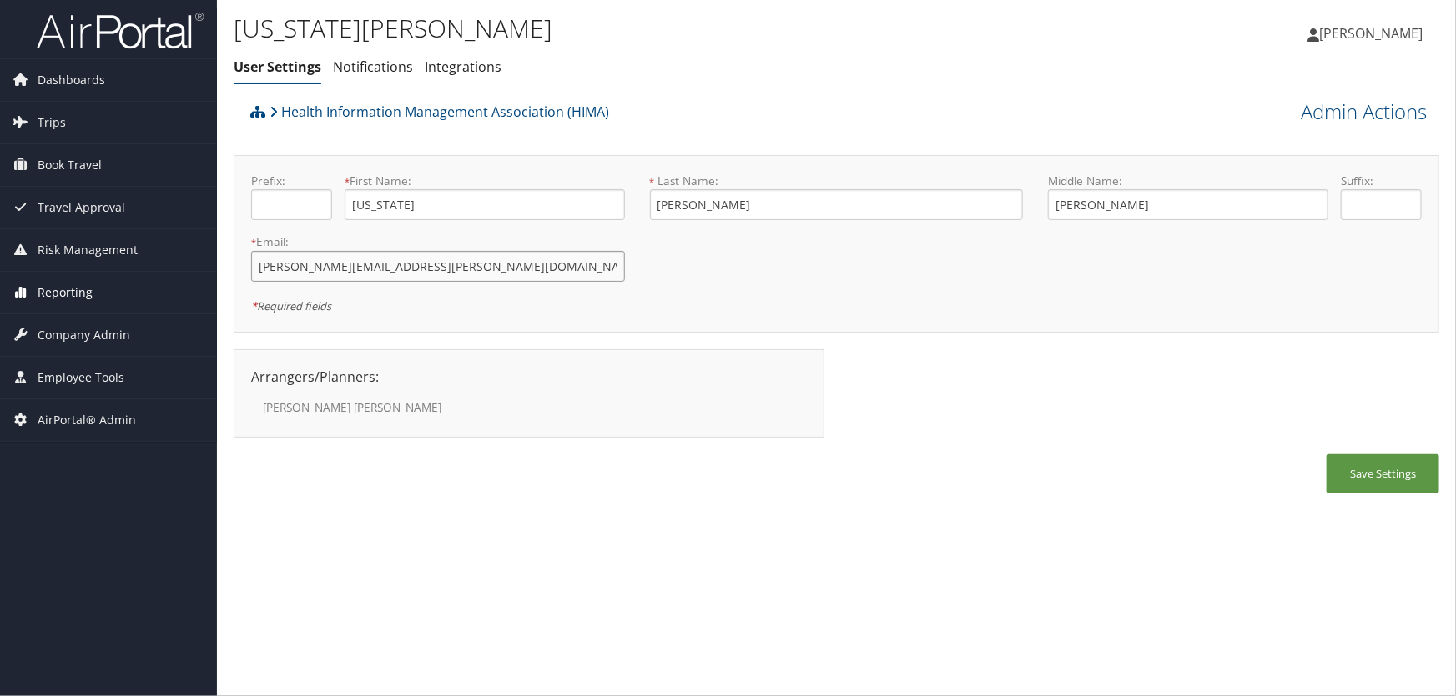
drag, startPoint x: 459, startPoint y: 261, endPoint x: 215, endPoint y: 271, distance: 243.8
click at [215, 271] on div "Dashboards AirPortal 360™ (Manager) AirPortal 360™ (Agent) My Travel Dashboard …" at bounding box center [728, 348] width 1456 height 696
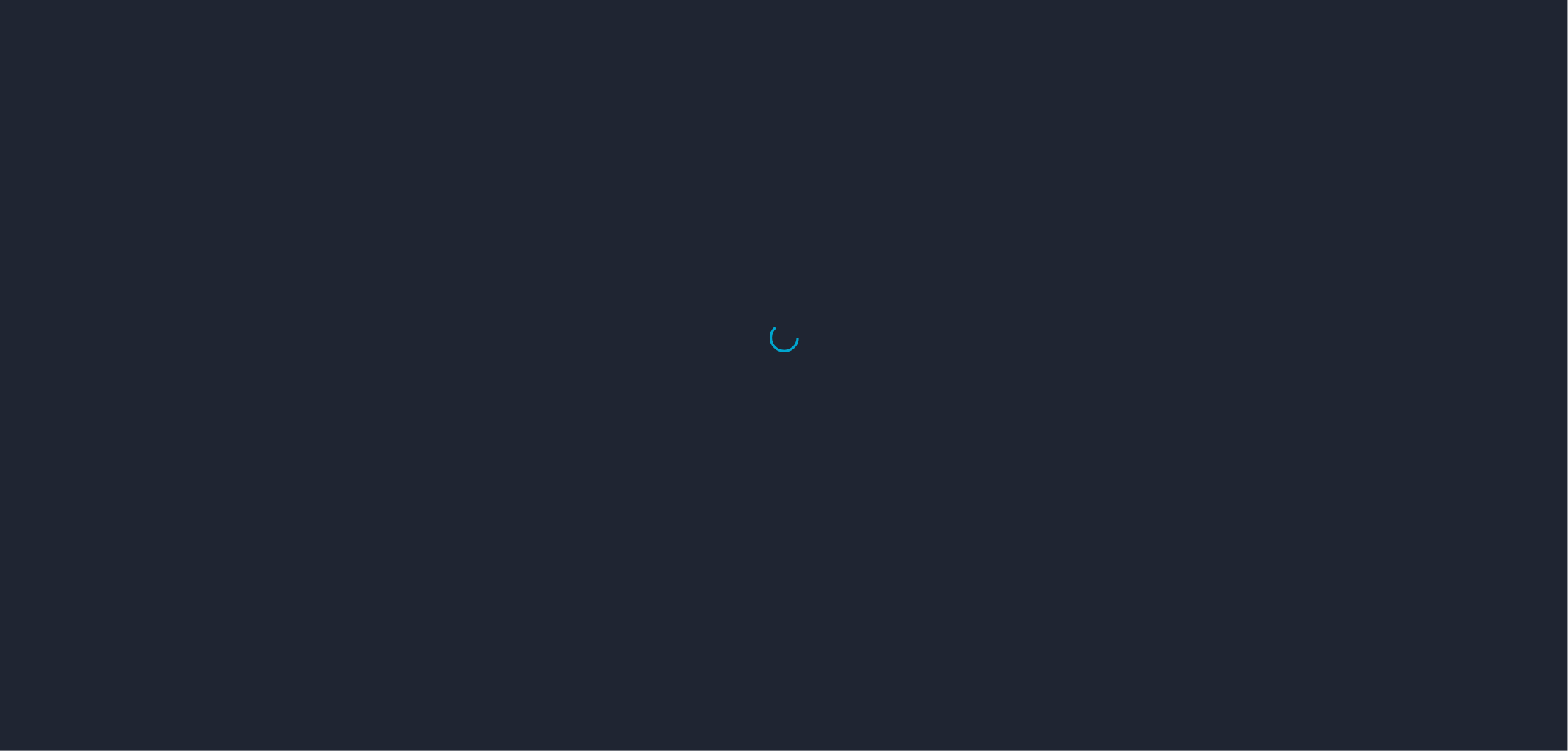
select select "US"
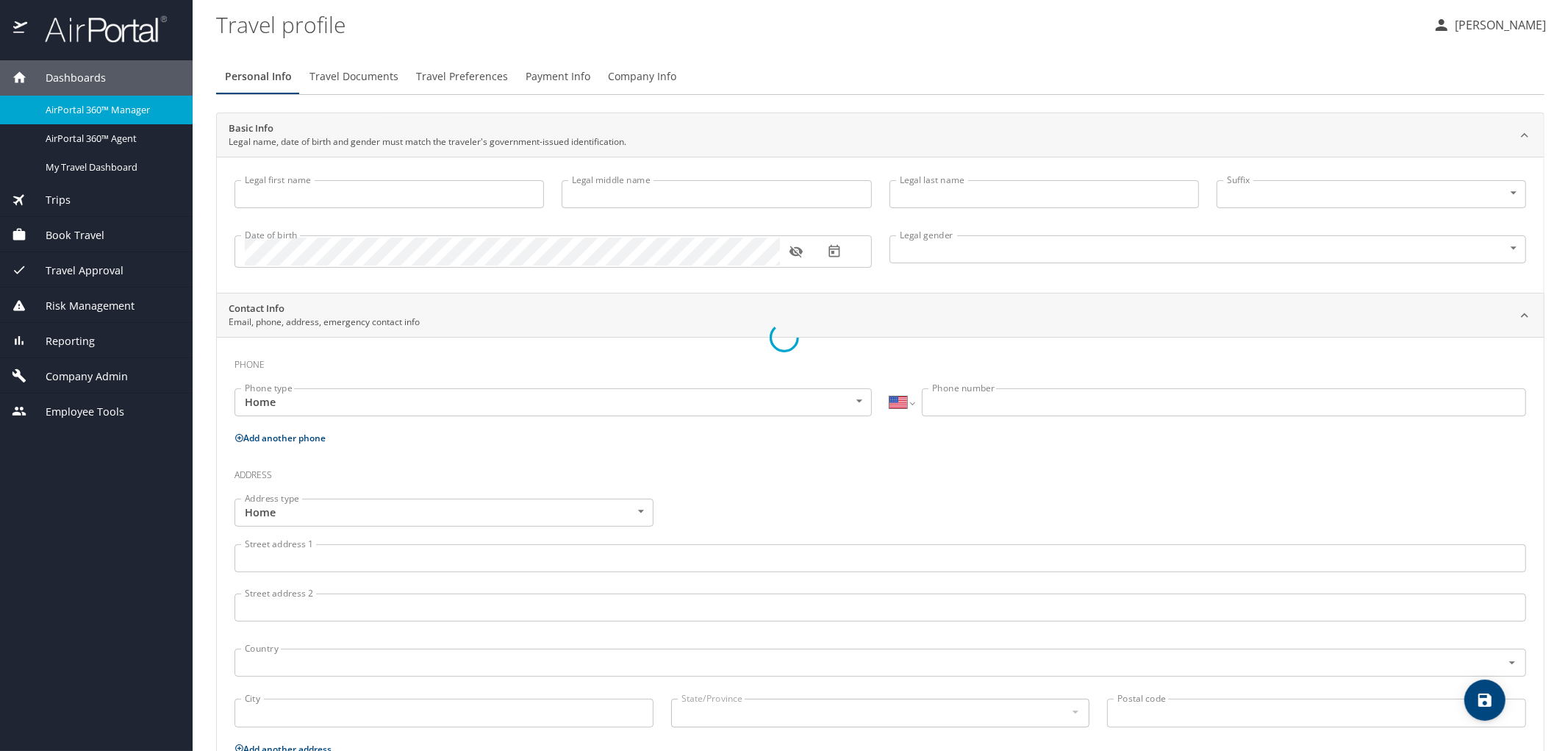
type input "[US_STATE]"
type input "[PERSON_NAME]"
type input "Undisclosed"
select select "US"
